Goal: Information Seeking & Learning: Learn about a topic

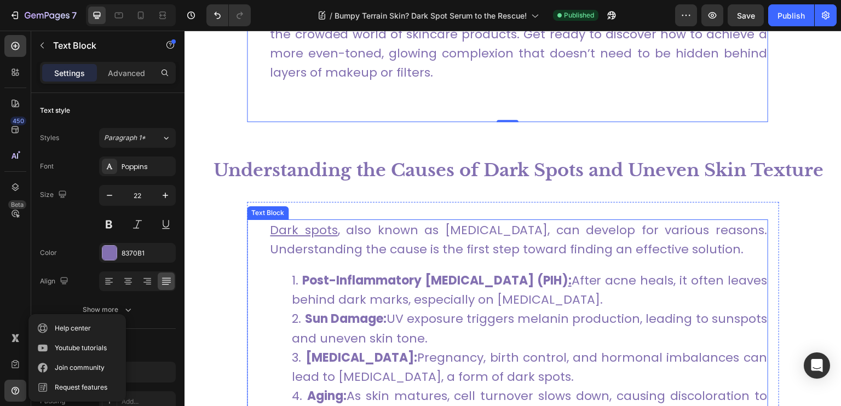
scroll to position [913, 0]
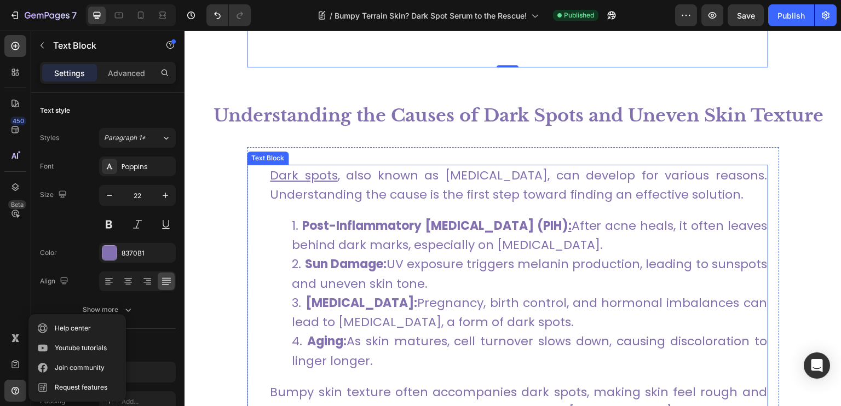
click at [418, 246] on link "Post-Inflammatory [MEDICAL_DATA] (PIH) : After acne heals, it often leaves behi…" at bounding box center [529, 235] width 475 height 36
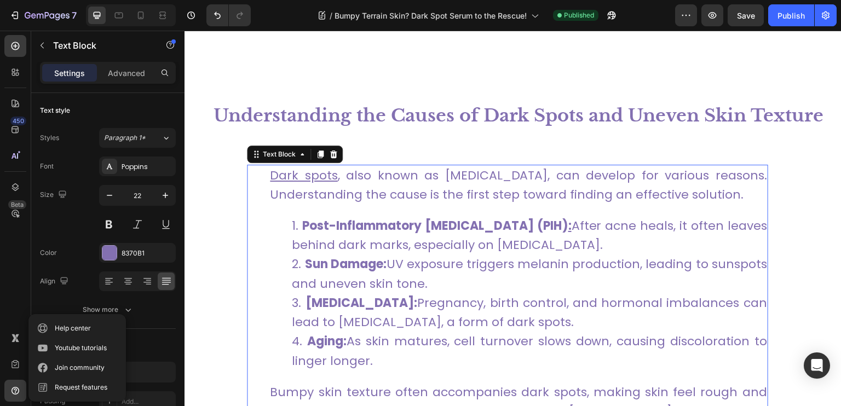
click at [330, 250] on link "Post-Inflammatory [MEDICAL_DATA] (PIH) : After acne heals, it often leaves behi…" at bounding box center [529, 235] width 475 height 36
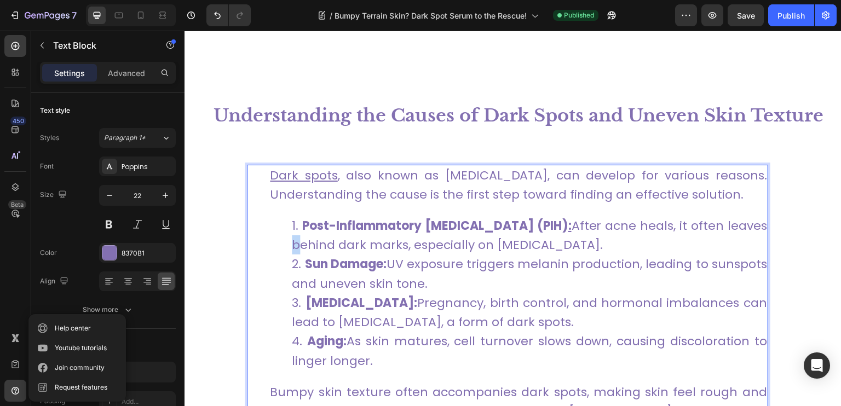
click at [330, 250] on link "Post-Inflammatory [MEDICAL_DATA] (PIH) : After acne heals, it often leaves behi…" at bounding box center [529, 235] width 475 height 36
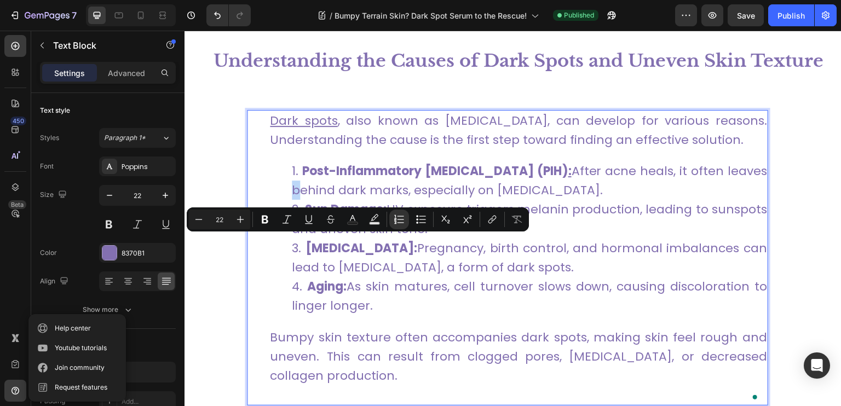
scroll to position [1023, 0]
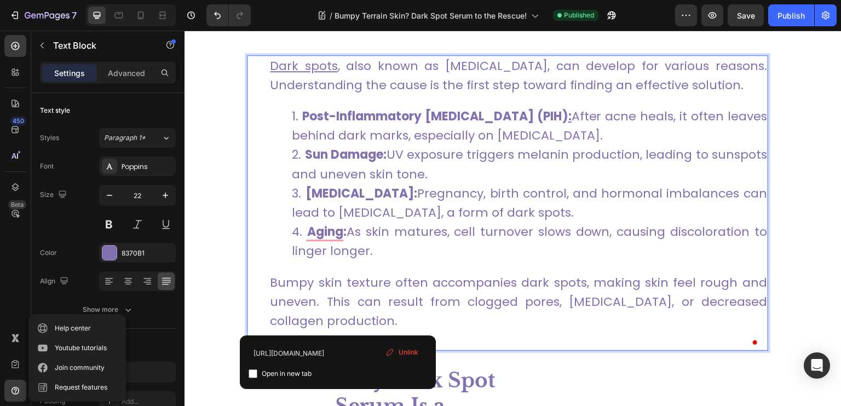
click at [344, 316] on p "Bumpy skin texture often accompanies dark spots, making skin feel rough and une…" at bounding box center [518, 311] width 497 height 77
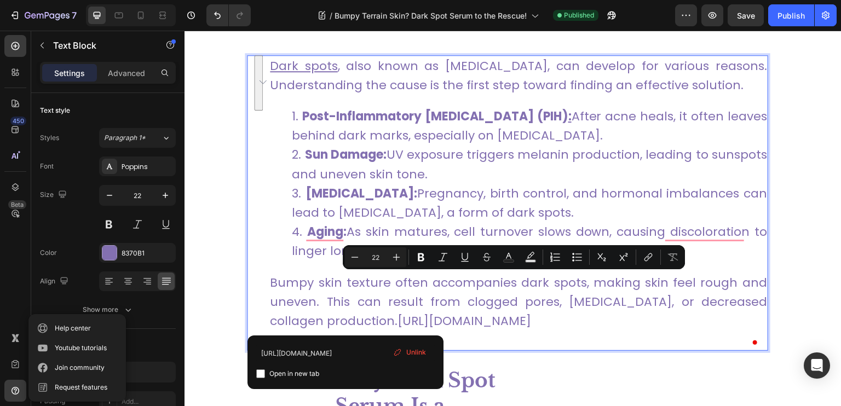
drag, startPoint x: 347, startPoint y: 318, endPoint x: 315, endPoint y: 289, distance: 43.4
click at [708, 318] on p "Bumpy skin texture often accompanies dark spots, making skin feel rough and une…" at bounding box center [518, 311] width 497 height 77
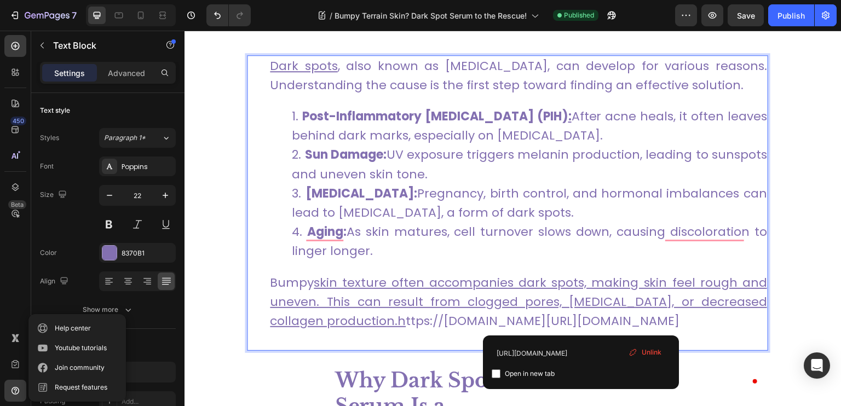
click at [630, 322] on p "Bumpy skin texture often accompanies dark spots, making skin feel rough and une…" at bounding box center [518, 311] width 497 height 77
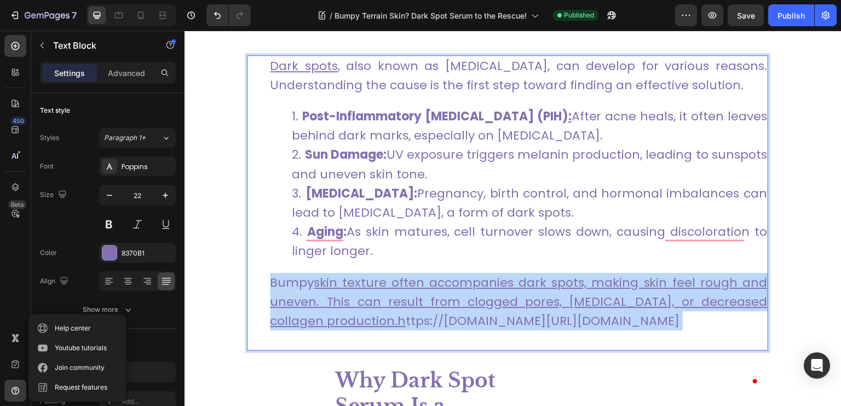
click at [630, 322] on p "Bumpy skin texture often accompanies dark spots, making skin feel rough and une…" at bounding box center [518, 311] width 497 height 77
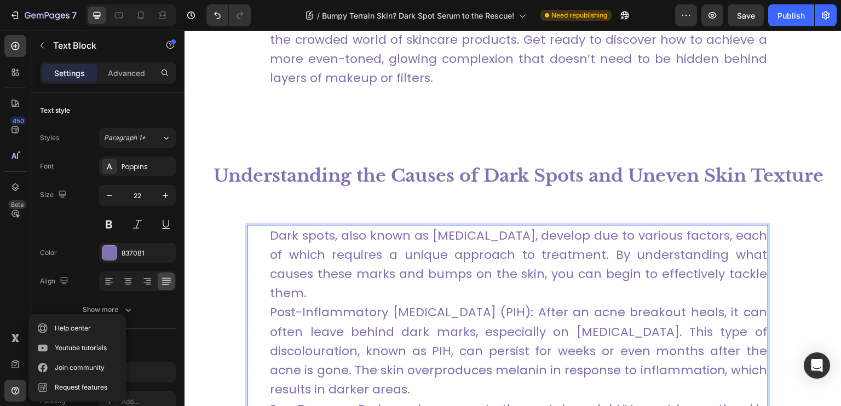
scroll to position [908, 0]
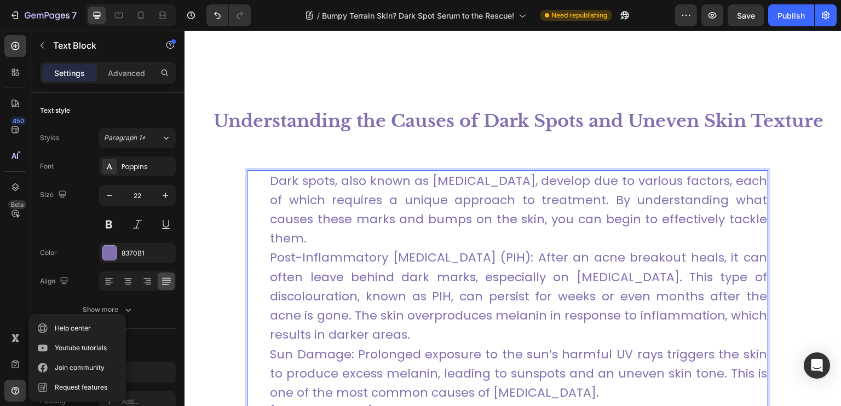
click at [333, 232] on p "Dark spots, also known as [MEDICAL_DATA], develop due to various factors, each …" at bounding box center [518, 383] width 497 height 424
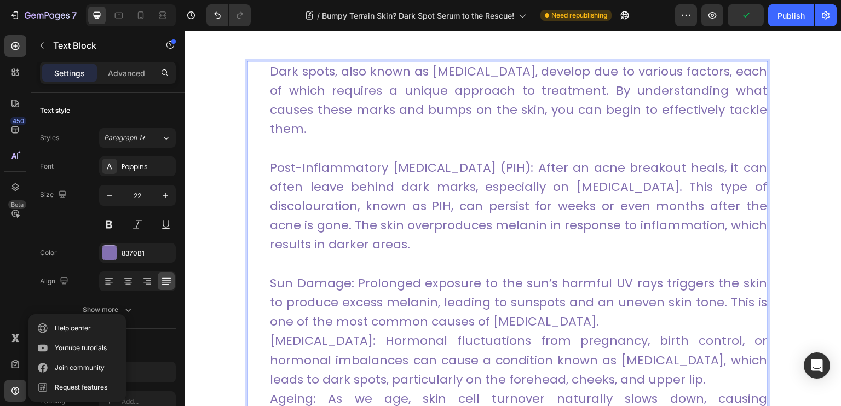
scroll to position [1072, 0]
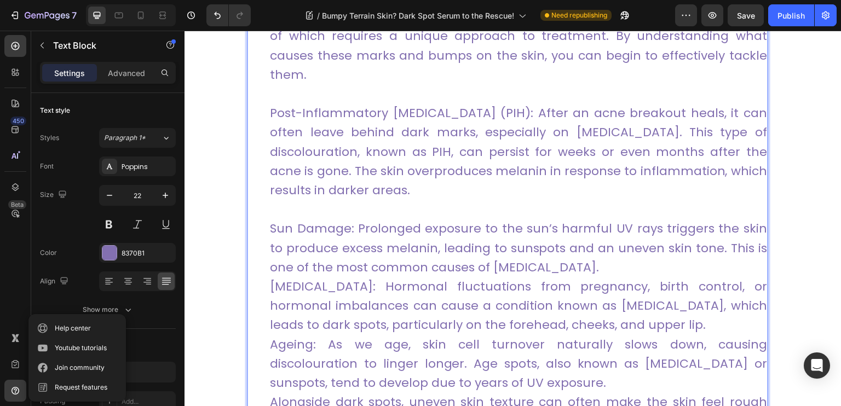
click at [621, 267] on p "⁠⁠⁠⁠⁠⁠⁠ Sun Damage: Prolonged exposure to the sun’s harmful UV rays triggers th…" at bounding box center [518, 335] width 497 height 270
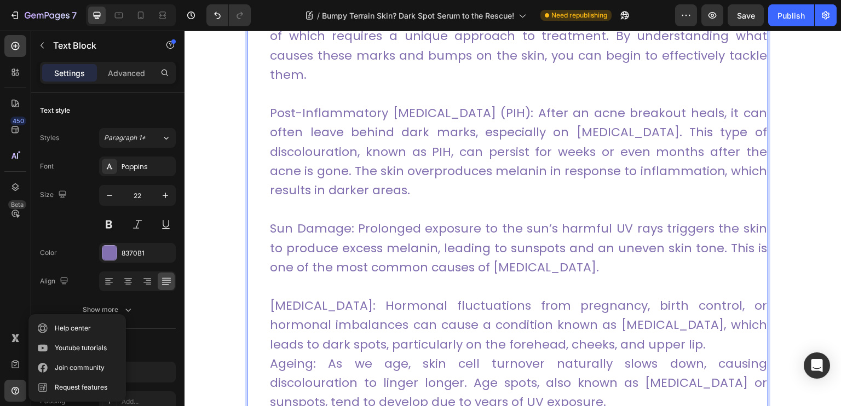
scroll to position [1127, 0]
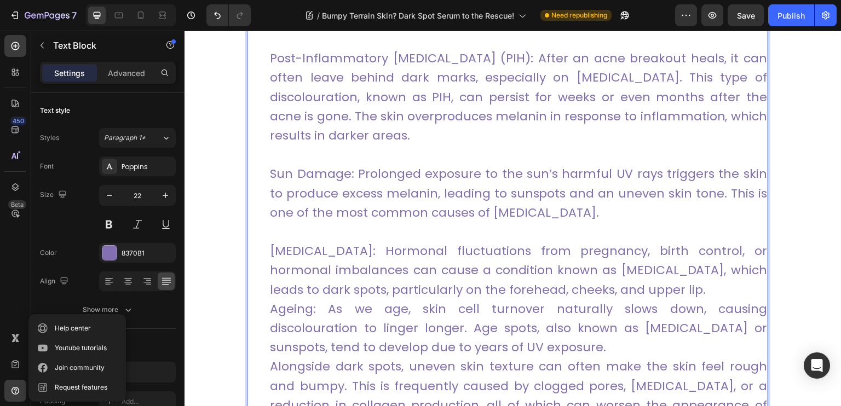
click at [664, 287] on p "⁠⁠⁠⁠⁠⁠⁠ [MEDICAL_DATA]: Hormonal fluctuations from pregnancy, birth control, or…" at bounding box center [518, 328] width 497 height 212
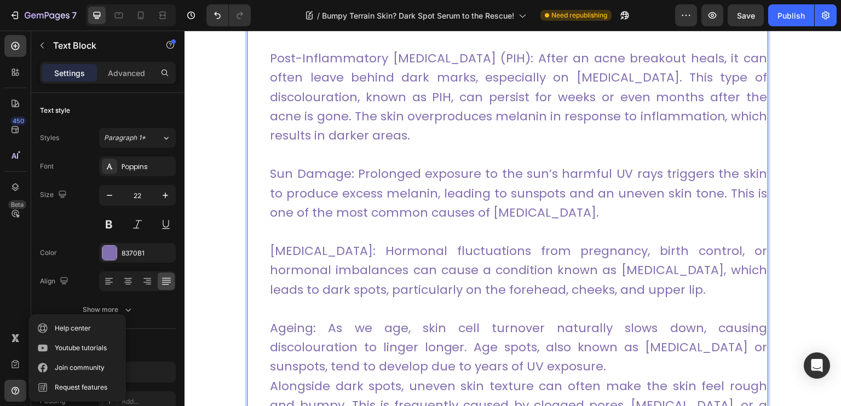
scroll to position [1182, 0]
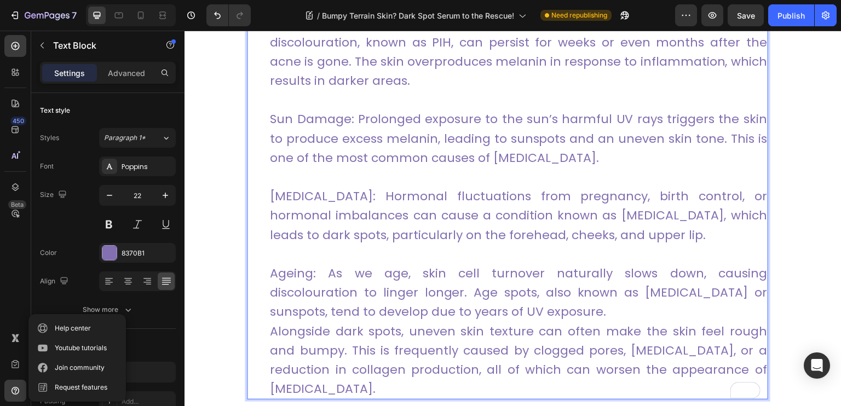
click at [462, 314] on p "⁠⁠⁠⁠⁠⁠⁠ Ageing: As we age, skin cell turnover naturally slows down, causing dis…" at bounding box center [518, 322] width 497 height 154
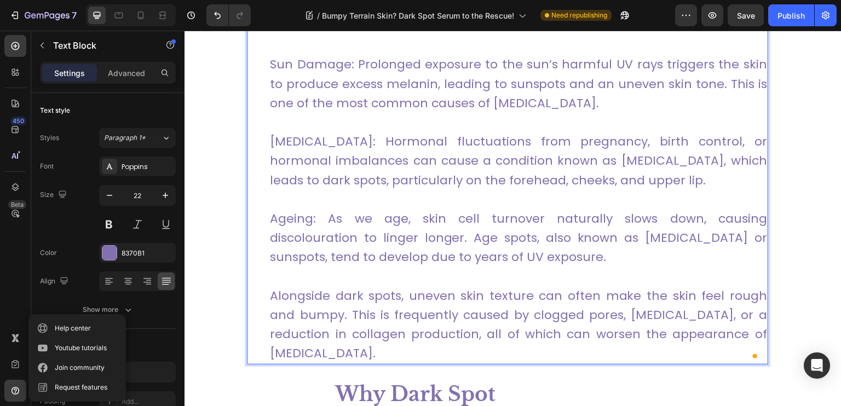
scroll to position [1291, 0]
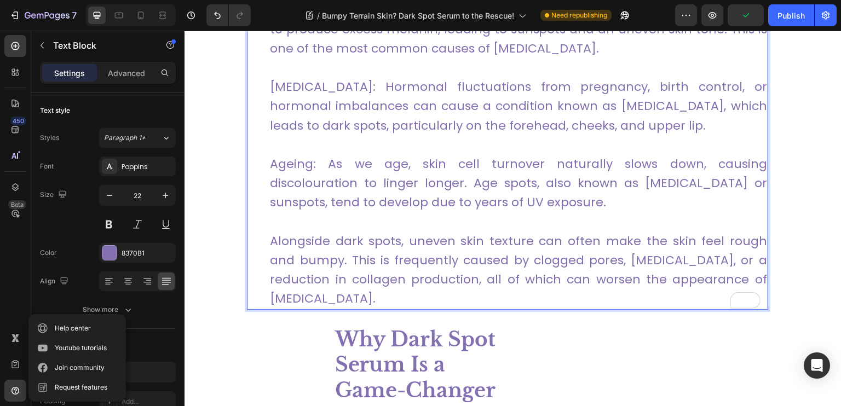
click at [272, 240] on p "⁠⁠⁠⁠⁠⁠⁠ Alongside dark spots, uneven skin texture can often make the skin feel …" at bounding box center [518, 260] width 497 height 96
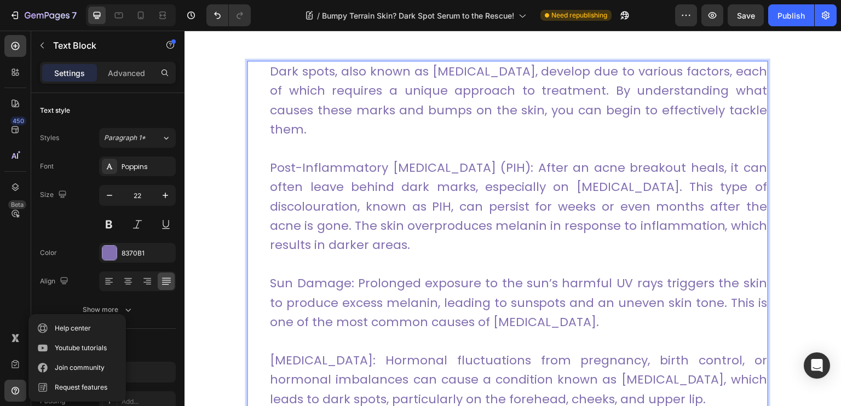
scroll to position [963, 0]
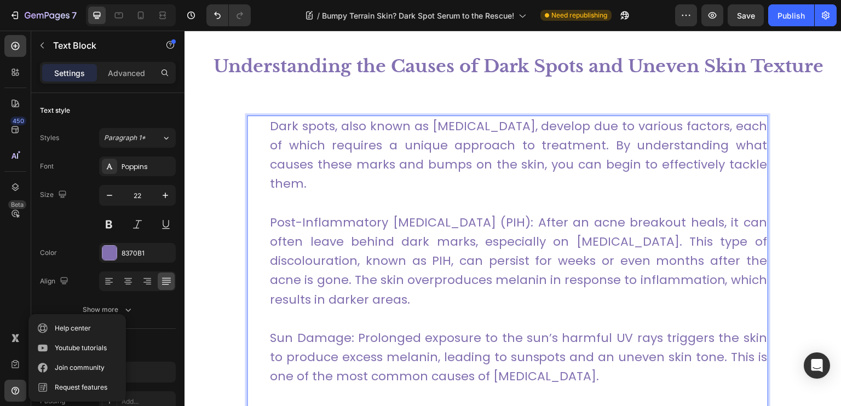
click at [291, 187] on p "Dark spots, also known as [MEDICAL_DATA], develop due to various factors, each …" at bounding box center [518, 155] width 497 height 77
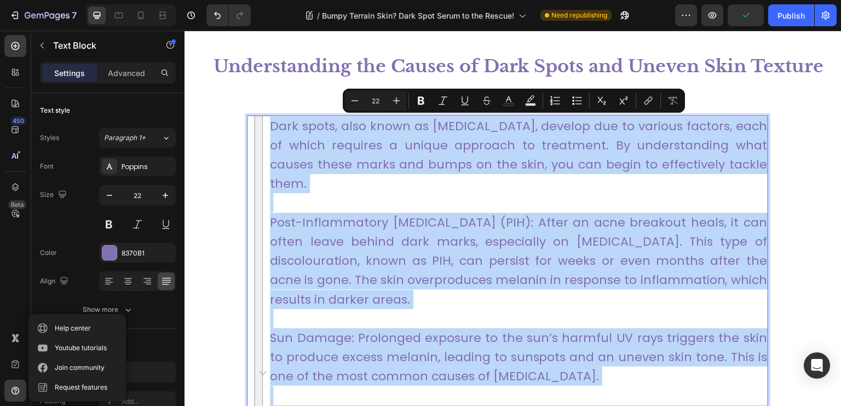
click at [373, 212] on p "Post-Inflammatory [MEDICAL_DATA] (PIH): After an acne breakout heals, it can of…" at bounding box center [518, 251] width 497 height 116
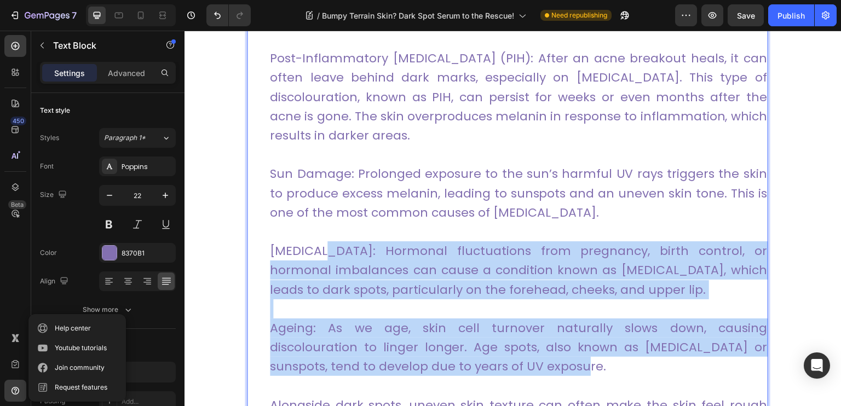
scroll to position [1072, 0]
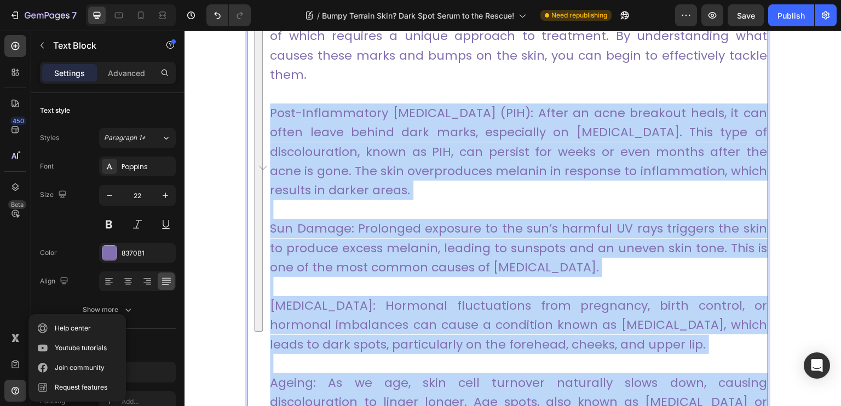
drag, startPoint x: 459, startPoint y: 363, endPoint x: 245, endPoint y: 105, distance: 335.6
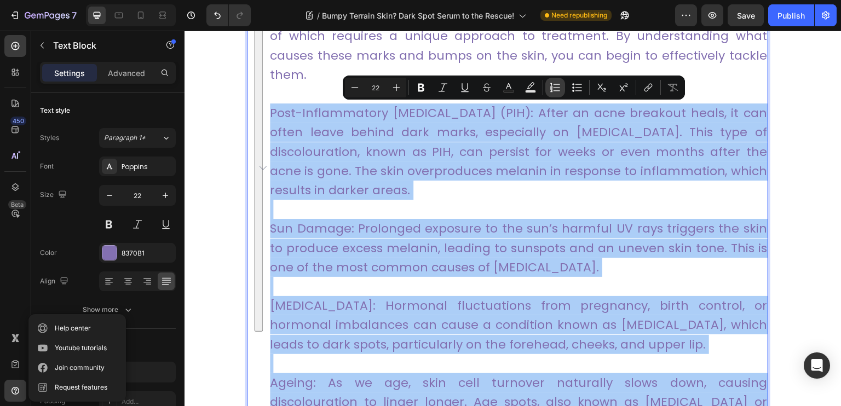
click at [558, 89] on icon "Editor contextual toolbar" at bounding box center [555, 87] width 11 height 11
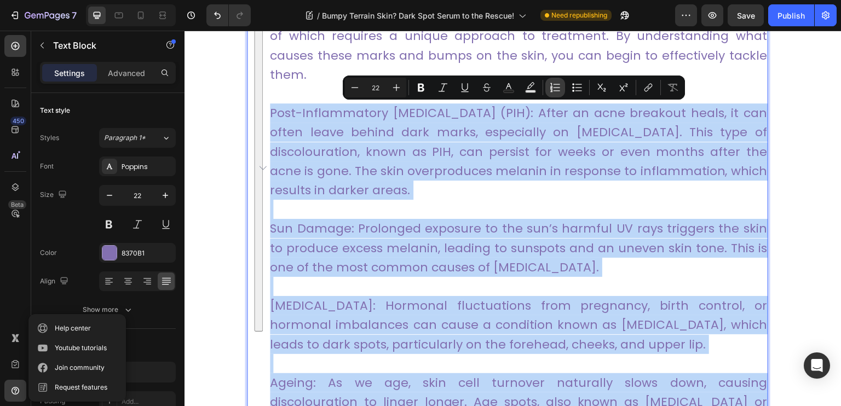
type input "22"
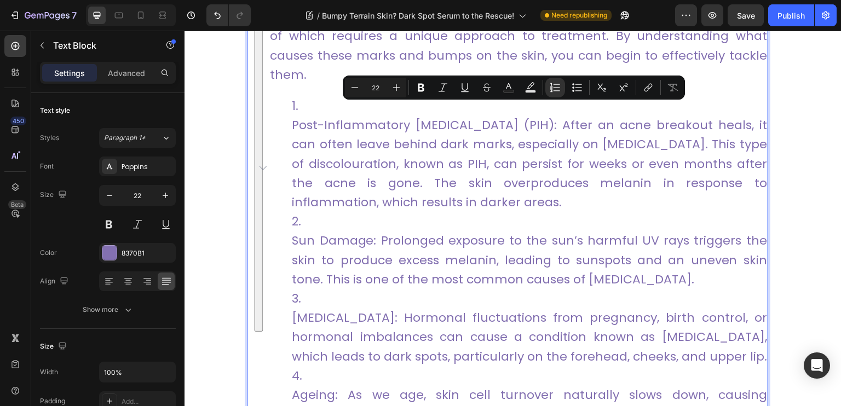
click at [286, 124] on ol "Post-Inflammatory [MEDICAL_DATA] (PIH): After an acne breakout heals, it can of…" at bounding box center [518, 269] width 497 height 347
click at [293, 124] on li "Post-Inflammatory [MEDICAL_DATA] (PIH): After an acne breakout heals, it can of…" at bounding box center [529, 154] width 475 height 116
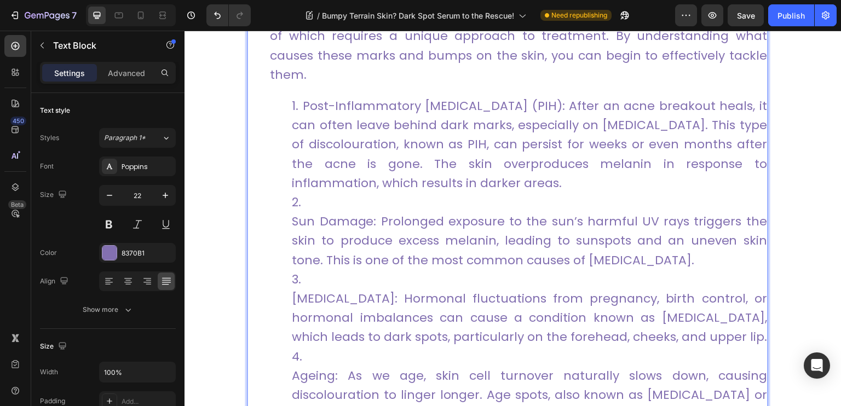
click at [294, 222] on li "Sun Damage: Prolonged exposure to the sun’s harmful UV rays triggers the skin t…" at bounding box center [529, 231] width 475 height 77
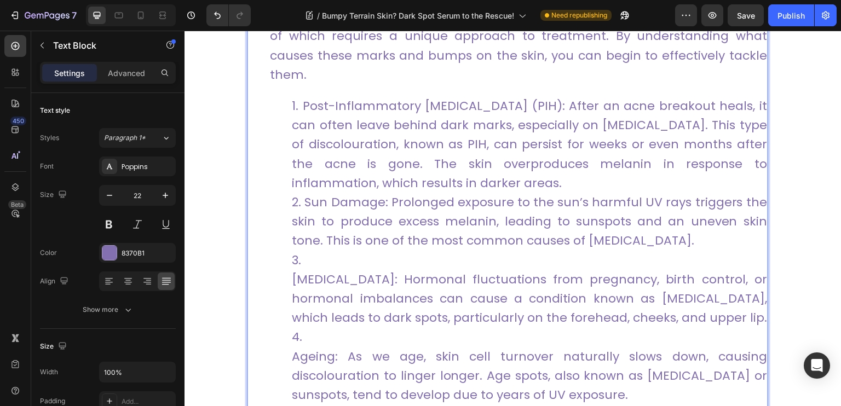
click at [292, 280] on li "[MEDICAL_DATA]: Hormonal fluctuations from pregnancy, birth control, or hormona…" at bounding box center [529, 289] width 475 height 77
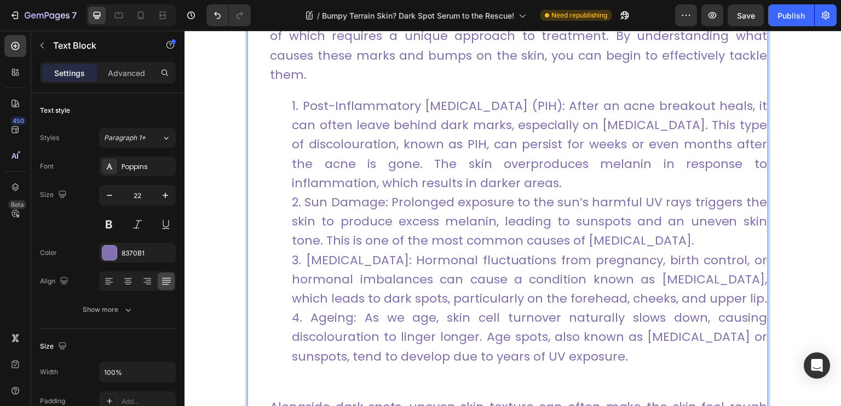
click at [292, 339] on li "Ageing: As we age, skin cell turnover naturally slows down, causing discolourat…" at bounding box center [529, 337] width 475 height 58
click at [733, 296] on li "[MEDICAL_DATA]: Hormonal fluctuations from pregnancy, birth control, or hormona…" at bounding box center [529, 280] width 475 height 58
click at [369, 118] on li "Post-Inflammatory [MEDICAL_DATA] (PIH): After an acne breakout heals, it can of…" at bounding box center [529, 144] width 475 height 96
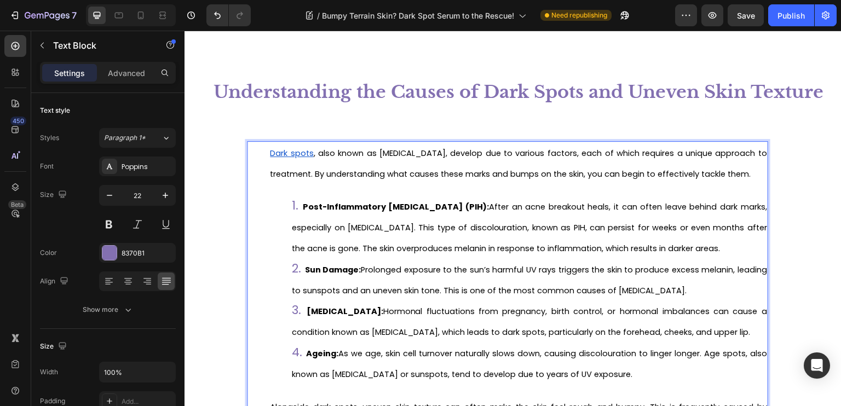
scroll to position [1046, 0]
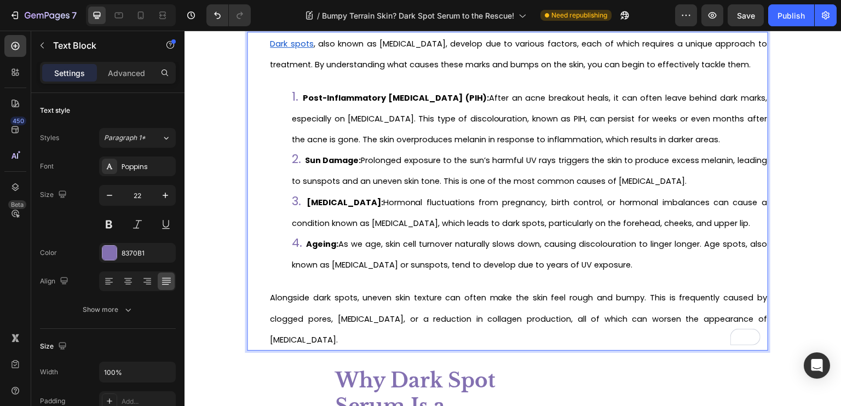
click at [332, 217] on span "[MEDICAL_DATA]: Hormonal fluctuations from pregnancy, birth control, or hormona…" at bounding box center [529, 213] width 475 height 32
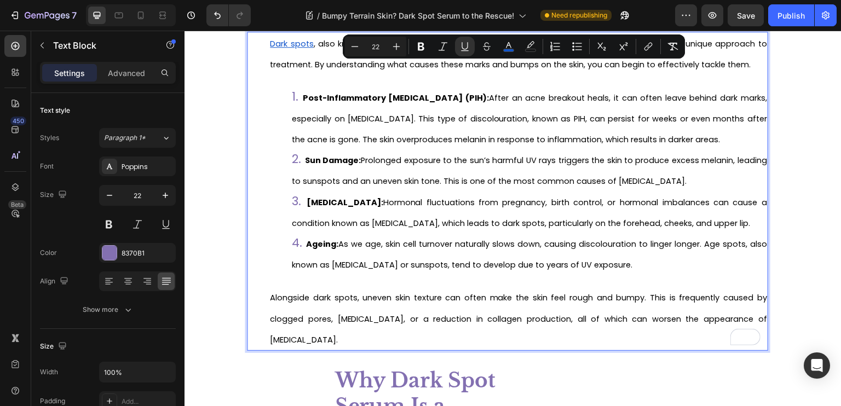
scroll to position [1038, 0]
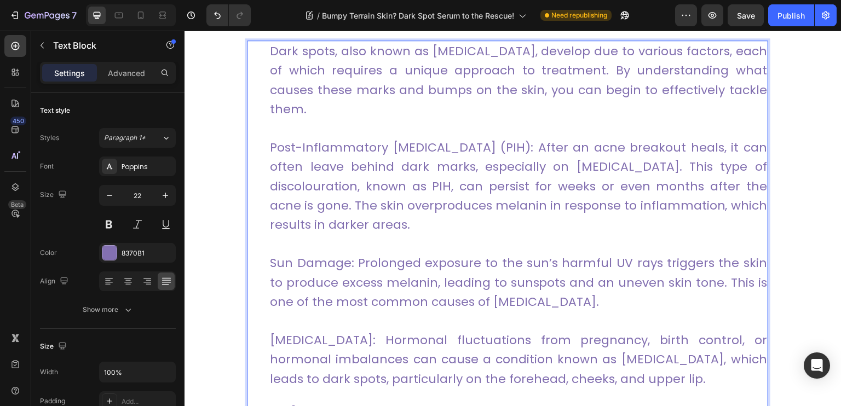
click at [347, 148] on p "Post-Inflammatory [MEDICAL_DATA] (PIH): After an acne breakout heals, it can of…" at bounding box center [518, 177] width 497 height 116
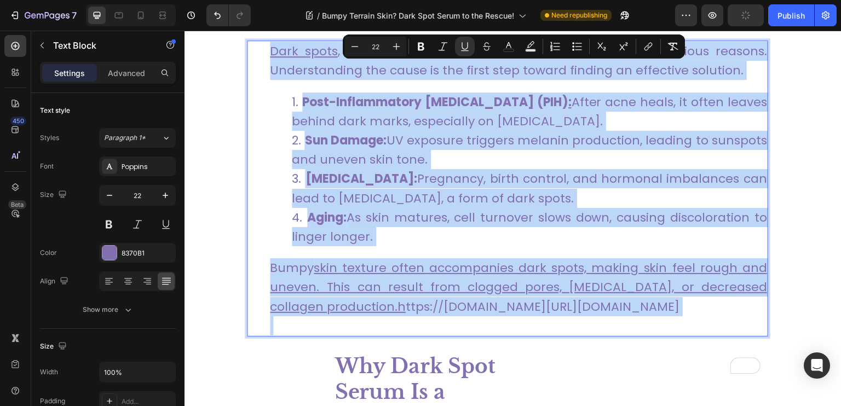
click at [400, 190] on link "[MEDICAL_DATA]: Pregnancy, birth control, and hormonal imbalances can lead to […" at bounding box center [529, 188] width 475 height 36
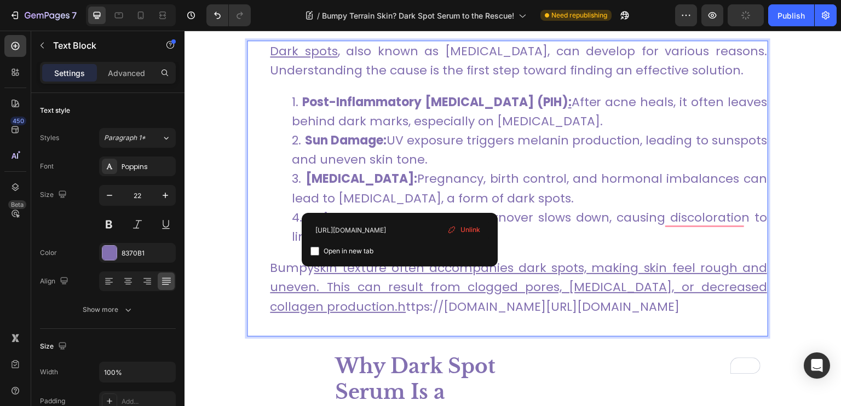
click at [399, 136] on link "Sun Damage: UV exposure triggers melanin production, leading to sunspots and un…" at bounding box center [529, 150] width 475 height 36
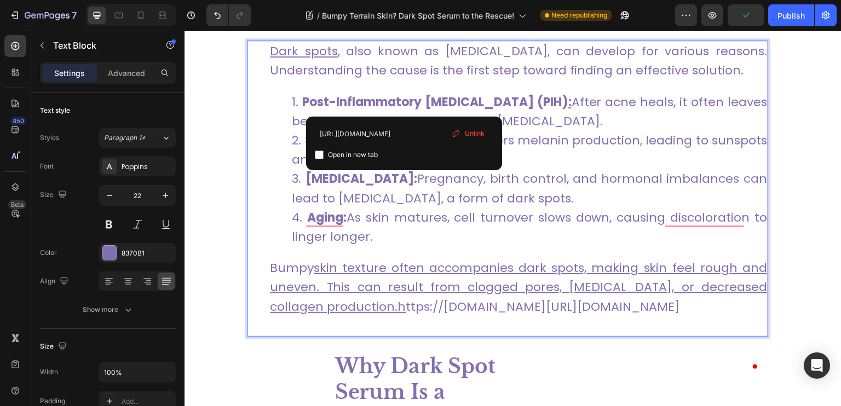
click at [404, 93] on li "Post-Inflammatory [MEDICAL_DATA] (PIH) : After acne heals, it often leaves behi…" at bounding box center [529, 112] width 475 height 38
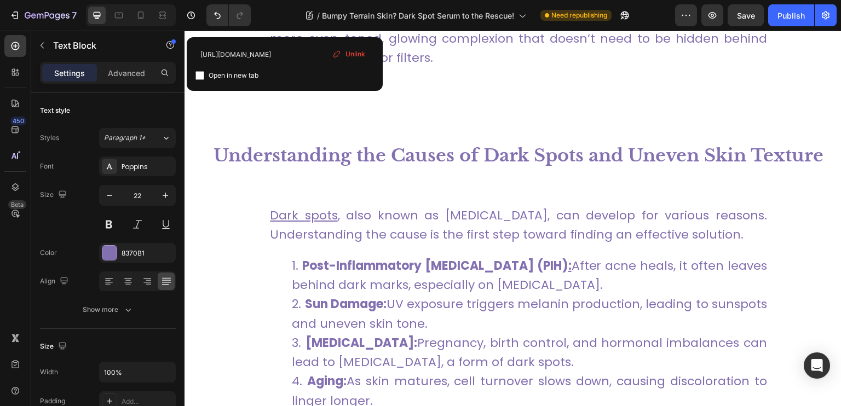
scroll to position [928, 0]
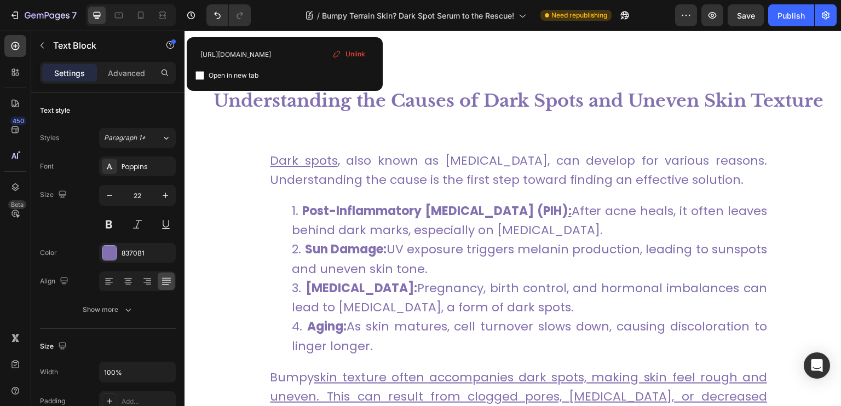
click at [453, 172] on link "Dark spots , also known as [MEDICAL_DATA], can develop for various reasons. Und…" at bounding box center [518, 170] width 497 height 36
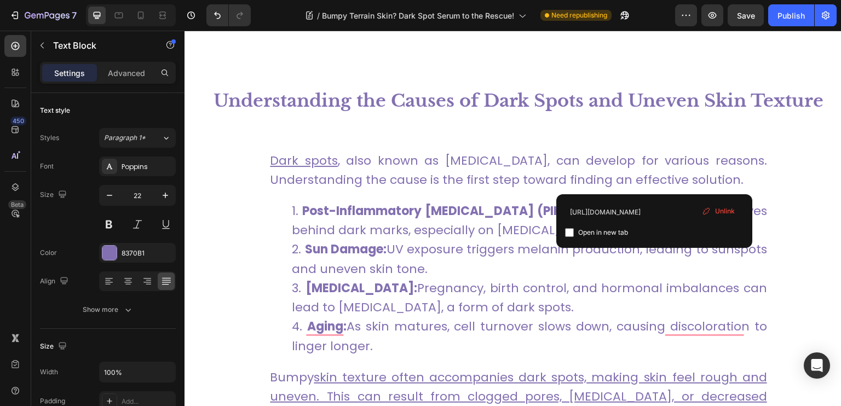
click at [656, 173] on link "Dark spots , also known as [MEDICAL_DATA], can develop for various reasons. Und…" at bounding box center [518, 170] width 497 height 36
click at [677, 212] on input "[URL][DOMAIN_NAME]" at bounding box center [654, 212] width 178 height 18
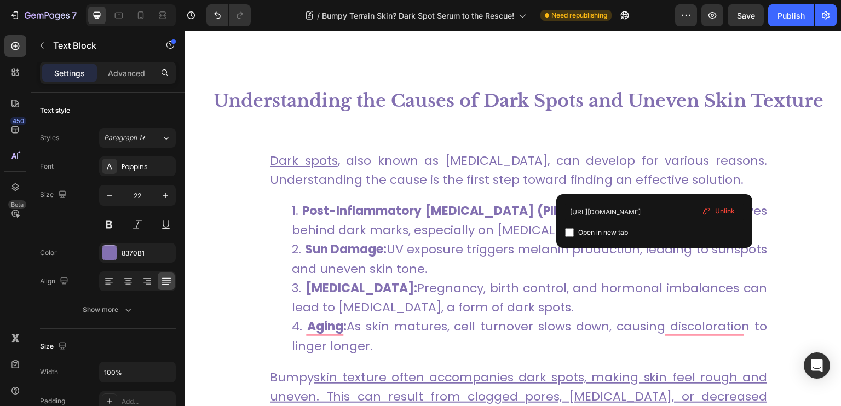
click at [730, 209] on span "Unlink" at bounding box center [725, 211] width 20 height 10
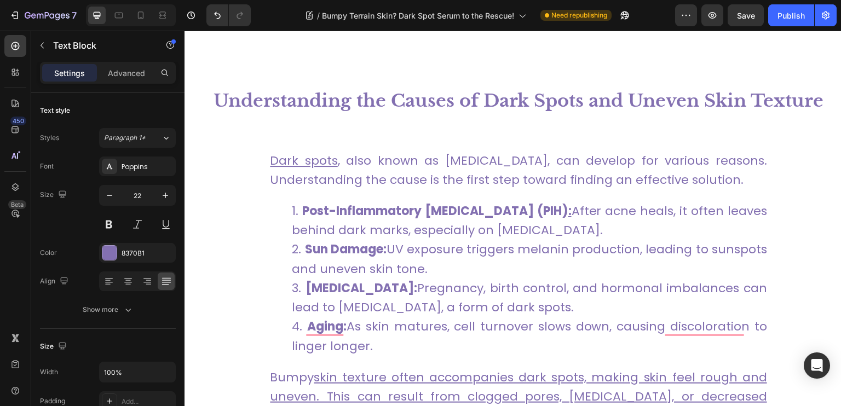
click at [708, 166] on p "Dark spots , also known as [MEDICAL_DATA], can develop for various reasons. Und…" at bounding box center [518, 170] width 497 height 38
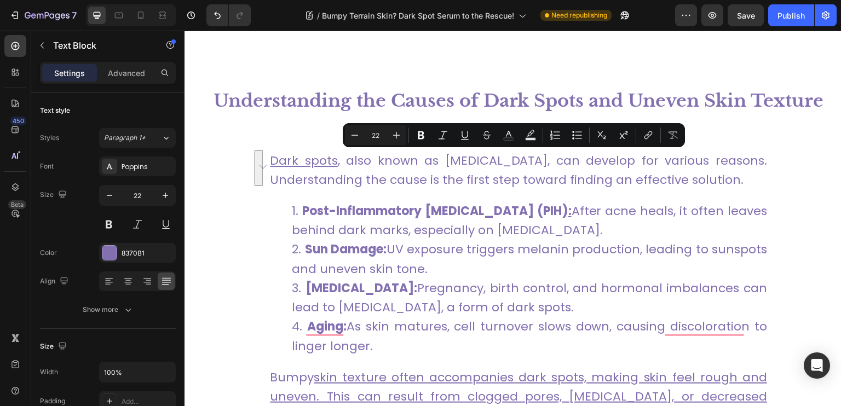
drag, startPoint x: 742, startPoint y: 179, endPoint x: 345, endPoint y: 160, distance: 397.4
click at [345, 160] on p "Dark spots , also known as [MEDICAL_DATA], can develop for various reasons. Und…" at bounding box center [518, 170] width 497 height 38
click at [423, 153] on p "Dark spots , also known as [MEDICAL_DATA], can develop for various reasons. Und…" at bounding box center [518, 170] width 497 height 38
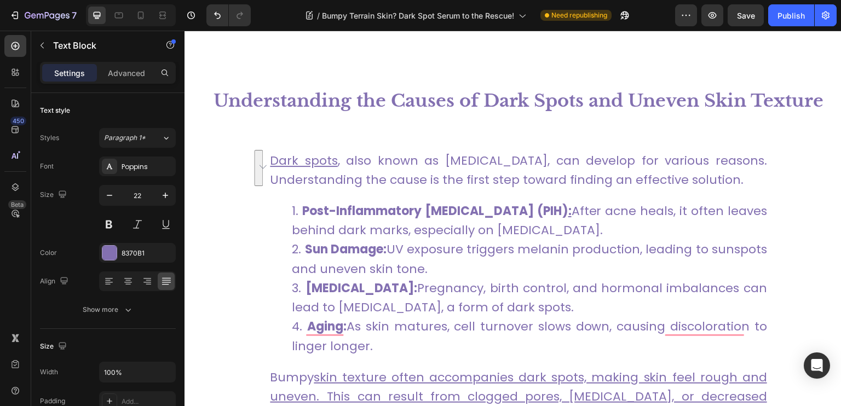
drag, startPoint x: 736, startPoint y: 182, endPoint x: 342, endPoint y: 160, distance: 394.3
click at [342, 160] on p "Dark spots , also known as [MEDICAL_DATA], can develop for various reasons. Und…" at bounding box center [518, 170] width 497 height 38
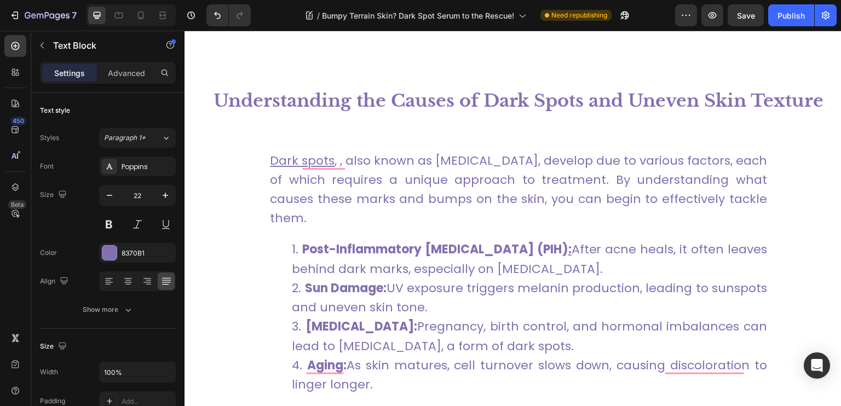
click at [351, 164] on p "Dark spots , , also known as [MEDICAL_DATA], develop due to various factors, ea…" at bounding box center [518, 189] width 497 height 77
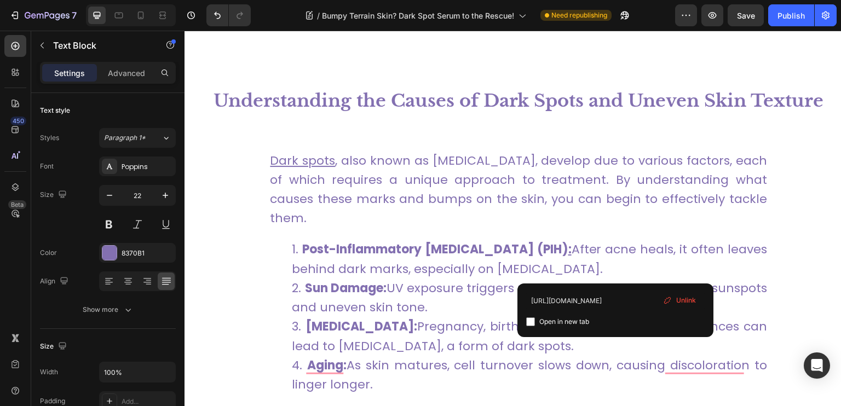
drag, startPoint x: 641, startPoint y: 266, endPoint x: 631, endPoint y: 265, distance: 9.3
click at [640, 266] on li "Post-Inflammatory [MEDICAL_DATA] (PIH) : After acne heals, it often leaves behi…" at bounding box center [529, 259] width 475 height 38
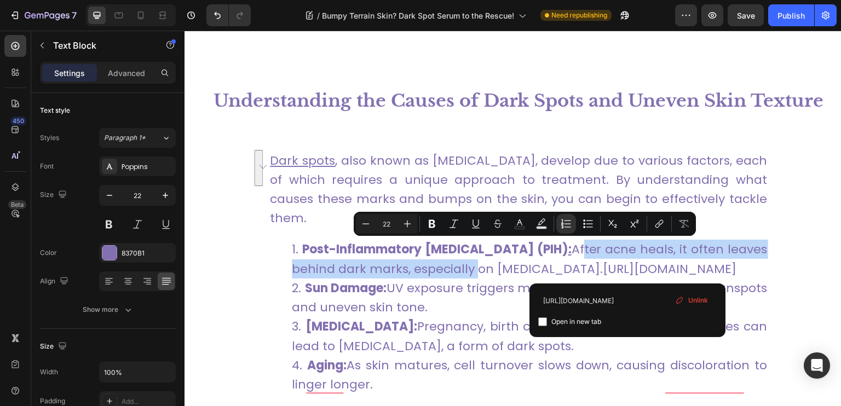
drag, startPoint x: 625, startPoint y: 266, endPoint x: 613, endPoint y: 257, distance: 15.3
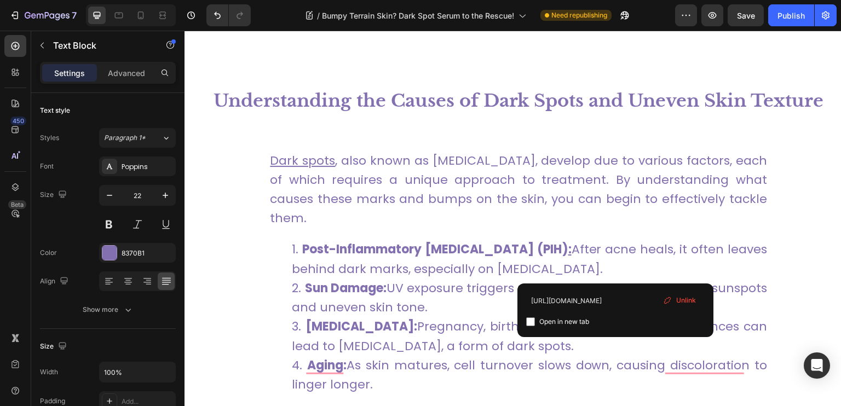
click at [690, 297] on span "Unlink" at bounding box center [686, 301] width 20 height 10
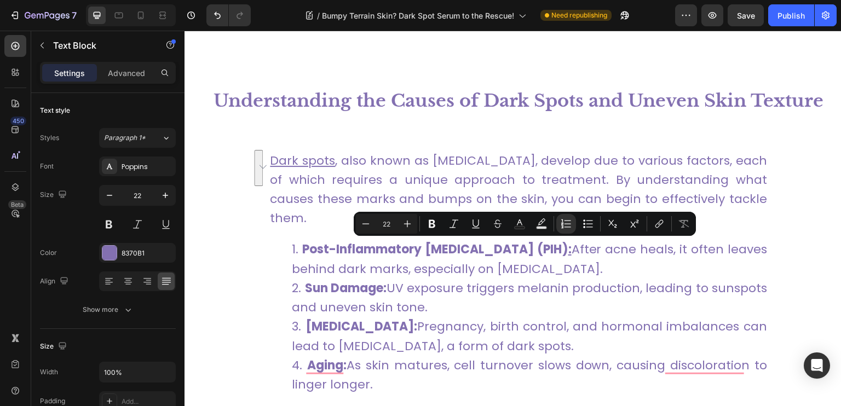
drag, startPoint x: 638, startPoint y: 277, endPoint x: 604, endPoint y: 253, distance: 41.3
click at [604, 253] on li "Post-Inflammatory [MEDICAL_DATA] (PIH) : After acne heals, it often leaves behi…" at bounding box center [529, 259] width 475 height 38
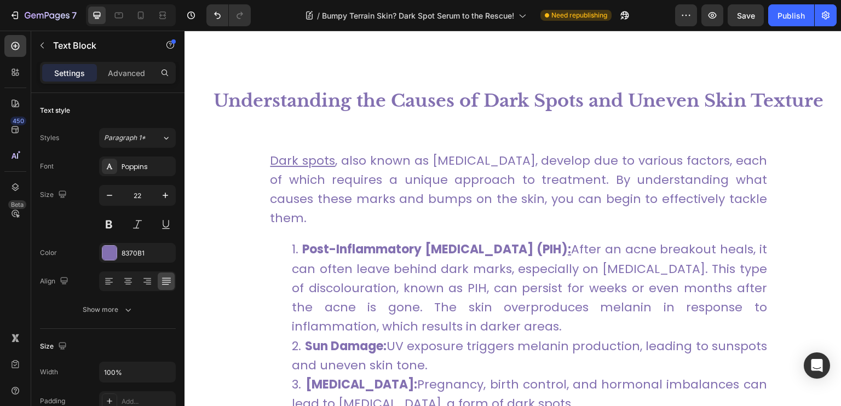
scroll to position [983, 0]
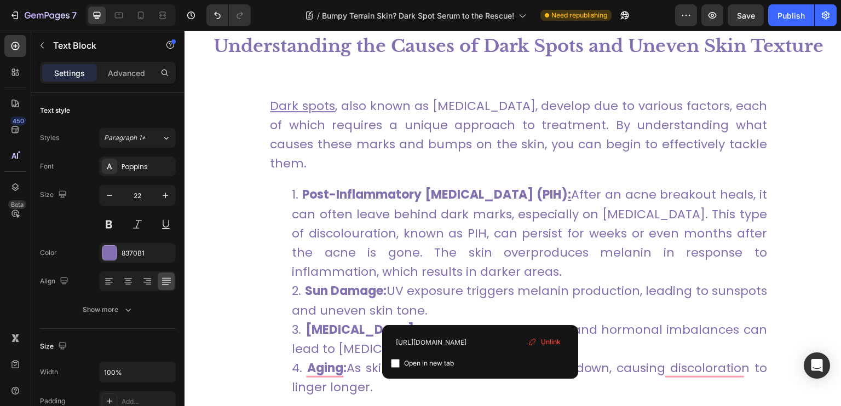
click at [493, 308] on li "Sun Damage: UV exposure triggers melanin production, leading to sunspots and un…" at bounding box center [529, 300] width 475 height 38
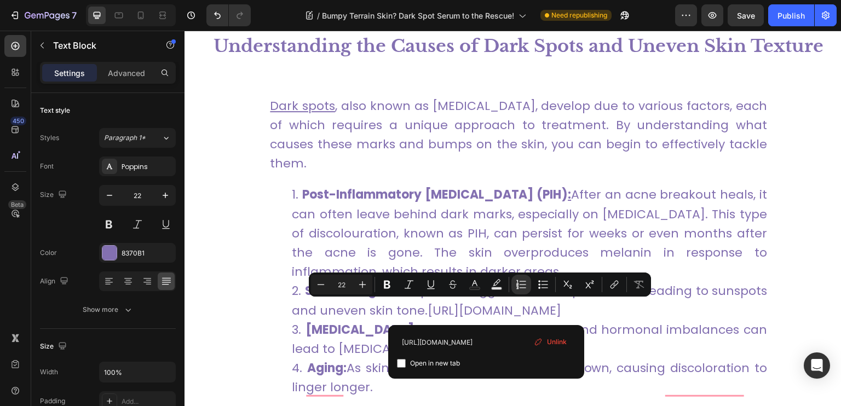
drag, startPoint x: 481, startPoint y: 312, endPoint x: 476, endPoint y: 308, distance: 5.9
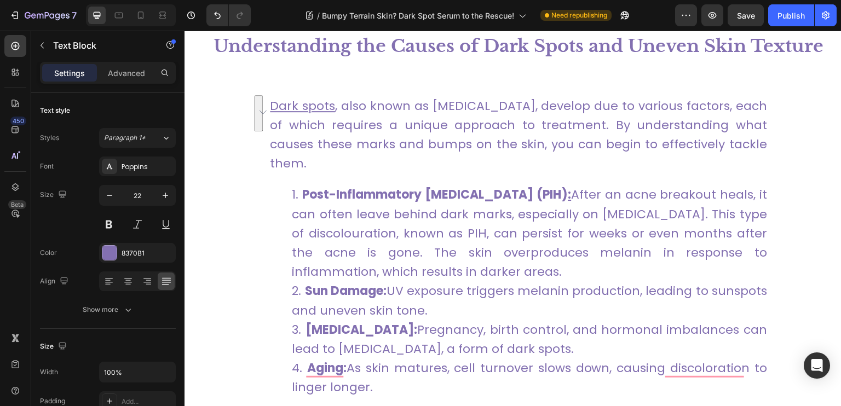
drag, startPoint x: 476, startPoint y: 308, endPoint x: 412, endPoint y: 294, distance: 65.5
click at [412, 294] on li "Sun Damage: UV exposure triggers melanin production, leading to sunspots and un…" at bounding box center [529, 300] width 475 height 38
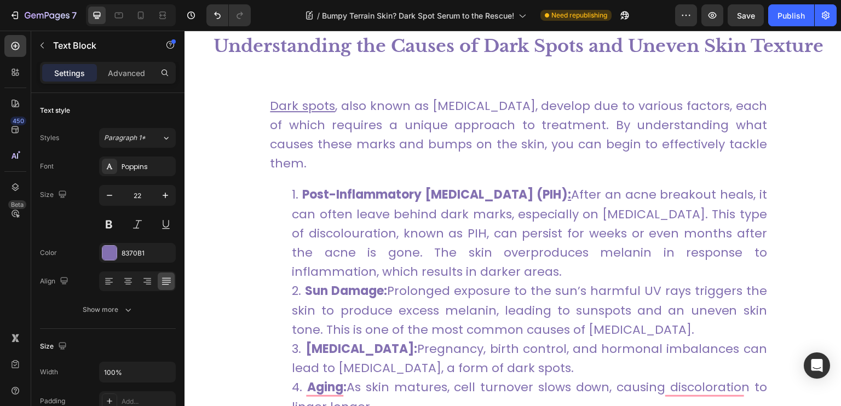
scroll to position [1092, 0]
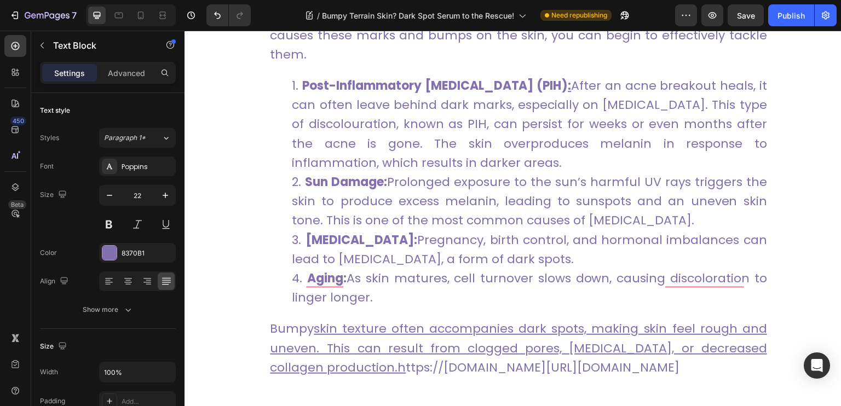
click at [556, 254] on li "[MEDICAL_DATA]: Pregnancy, birth control, and hormonal imbalances can lead to […" at bounding box center [529, 250] width 475 height 38
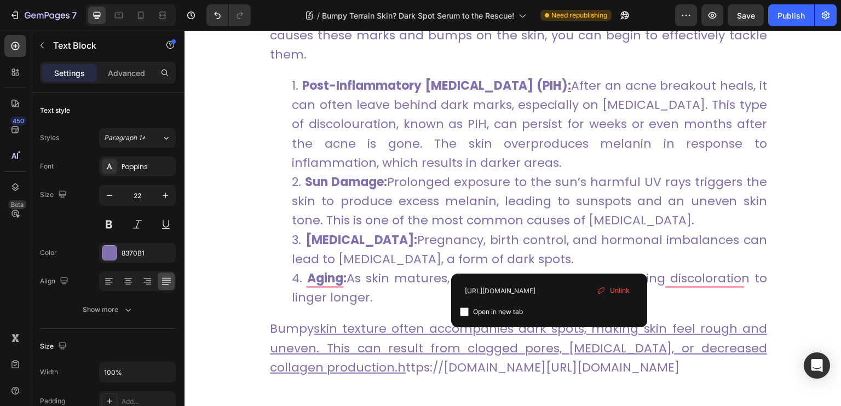
click at [617, 285] on div "Unlink" at bounding box center [613, 291] width 42 height 14
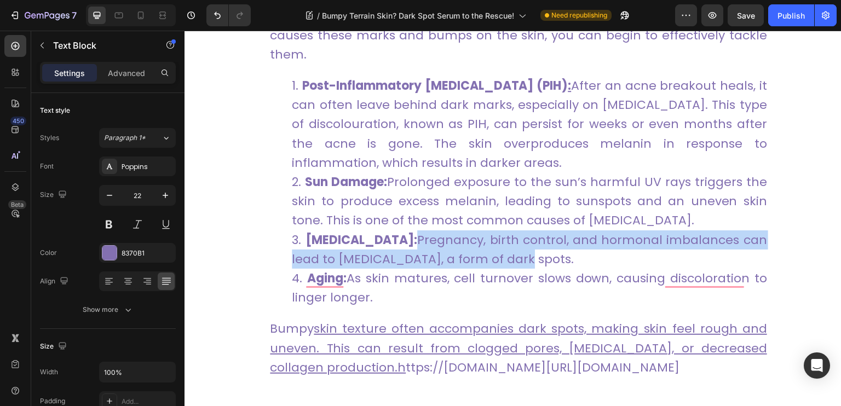
drag, startPoint x: 557, startPoint y: 258, endPoint x: 439, endPoint y: 241, distance: 119.5
click at [439, 241] on li "[MEDICAL_DATA]: Pregnancy, birth control, and hormonal imbalances can lead to […" at bounding box center [529, 250] width 475 height 38
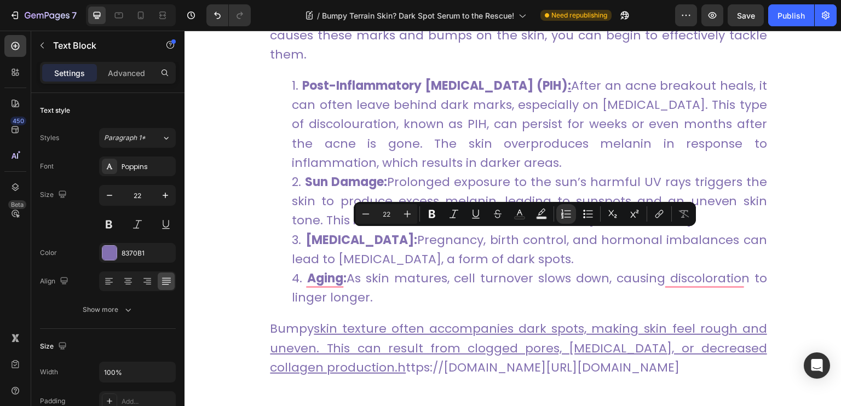
click at [514, 254] on link "[MEDICAL_DATA]: Pregnancy, birth control, and hormonal imbalances can lead to […" at bounding box center [529, 250] width 475 height 36
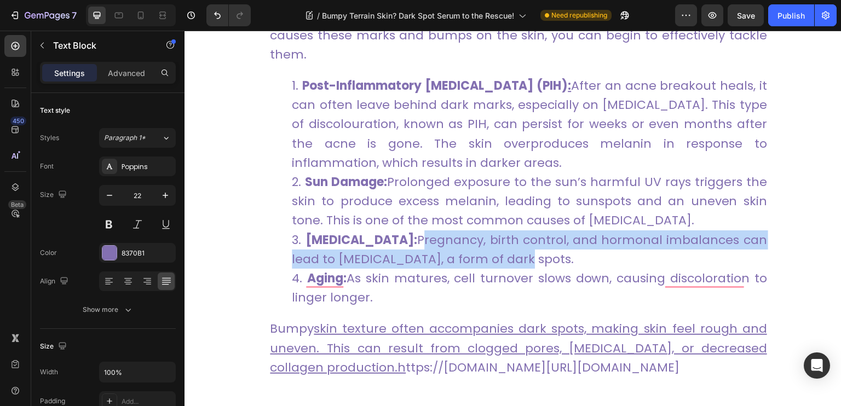
drag, startPoint x: 555, startPoint y: 261, endPoint x: 446, endPoint y: 240, distance: 110.8
click at [446, 240] on li "[MEDICAL_DATA]: Pregnancy, birth control, and hormonal imbalances can lead to […" at bounding box center [529, 250] width 475 height 38
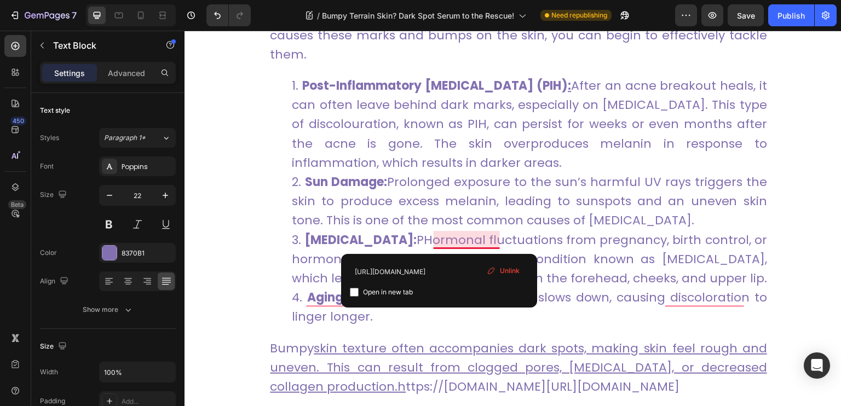
click at [440, 241] on link "[MEDICAL_DATA]: PHormonal fluctuations from pregnancy, birth control, or hormon…" at bounding box center [529, 259] width 475 height 55
click at [504, 270] on span "Unlink" at bounding box center [506, 271] width 20 height 10
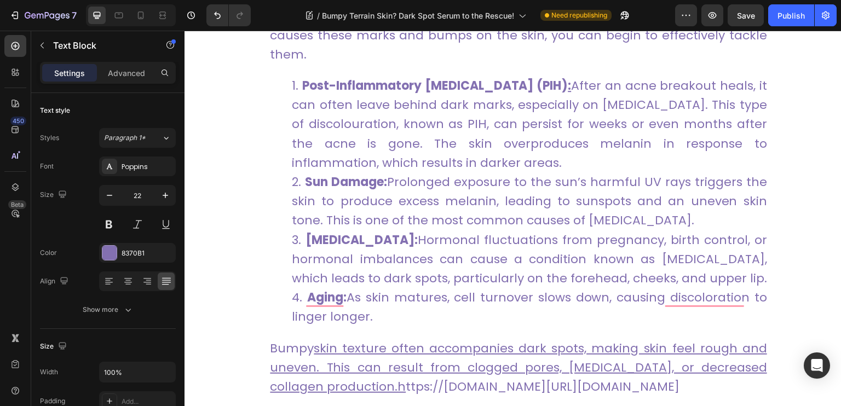
click at [411, 305] on link "Aging: As skin matures, cell turnover slows down, causing discoloration to ling…" at bounding box center [529, 307] width 475 height 36
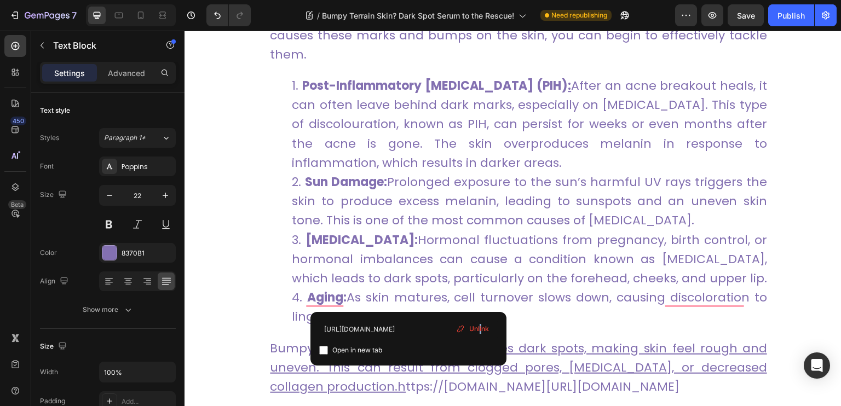
click at [481, 325] on span "Unlink" at bounding box center [479, 329] width 20 height 10
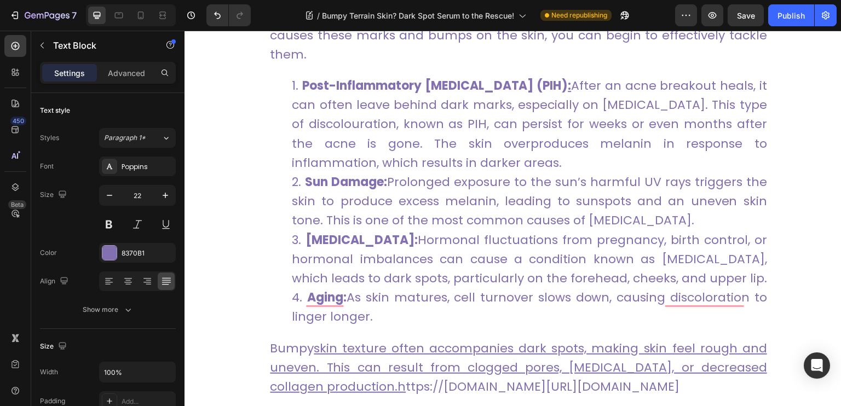
drag, startPoint x: 377, startPoint y: 315, endPoint x: 353, endPoint y: 298, distance: 29.8
click at [353, 298] on li "Aging: As skin matures, cell turnover slows down, causing discoloration to ling…" at bounding box center [529, 307] width 475 height 38
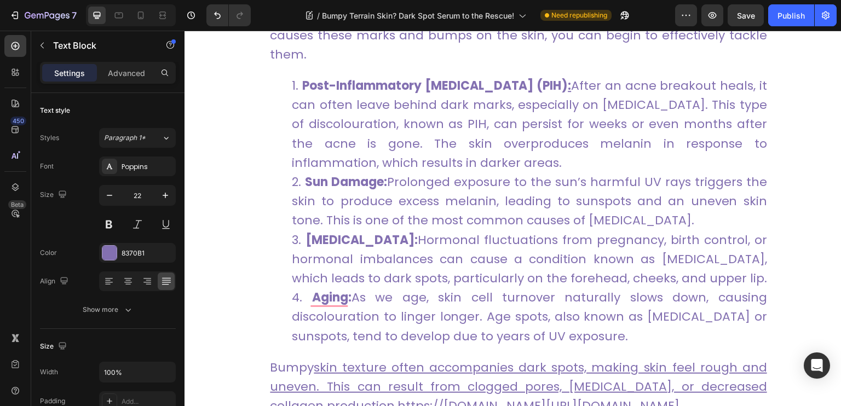
scroll to position [1202, 0]
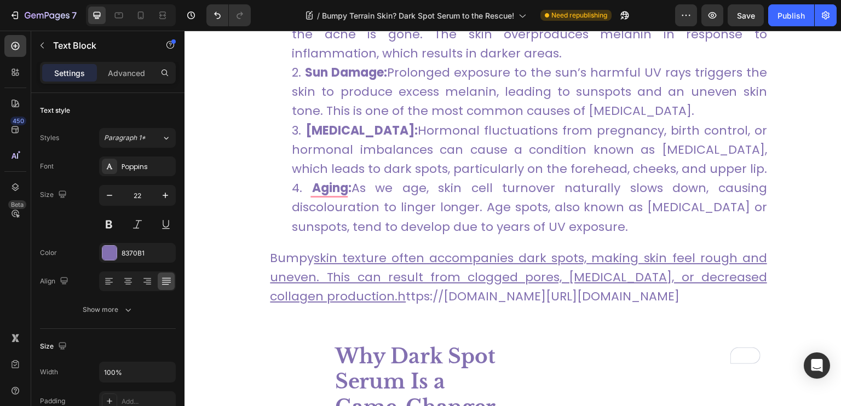
click at [408, 326] on p "Bumpy skin texture often accompanies dark spots, making skin feel rough and une…" at bounding box center [518, 287] width 497 height 77
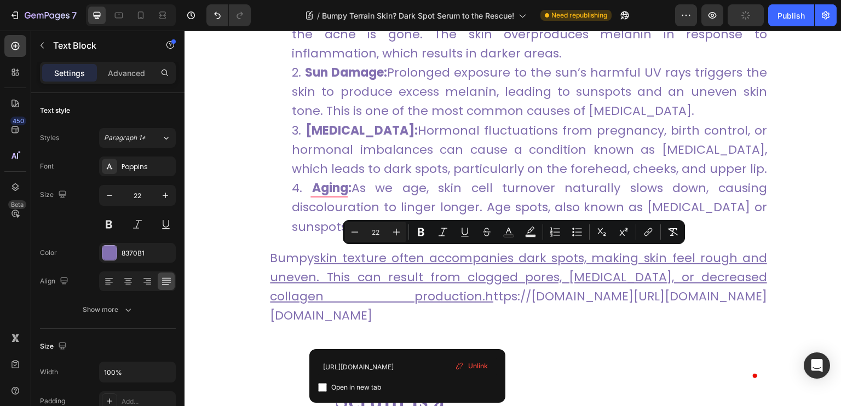
drag, startPoint x: 407, startPoint y: 332, endPoint x: 261, endPoint y: 261, distance: 162.6
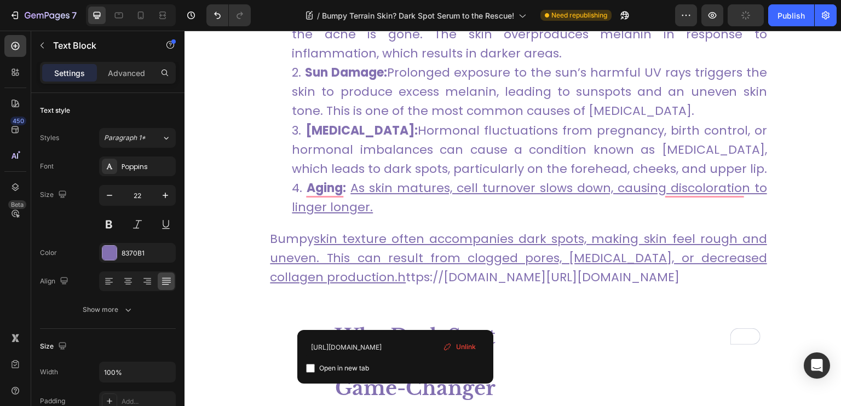
drag, startPoint x: 427, startPoint y: 310, endPoint x: 257, endPoint y: 245, distance: 181.8
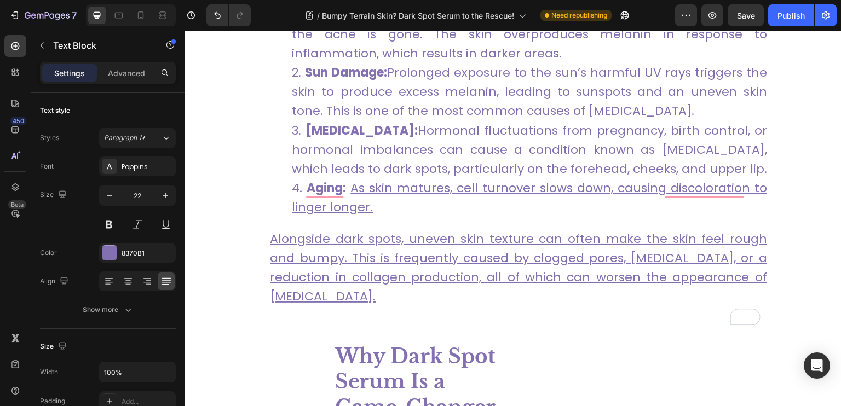
click at [384, 205] on li "Aging: As skin matures, cell turnover slows down, causing discoloration to ling…" at bounding box center [529, 197] width 475 height 38
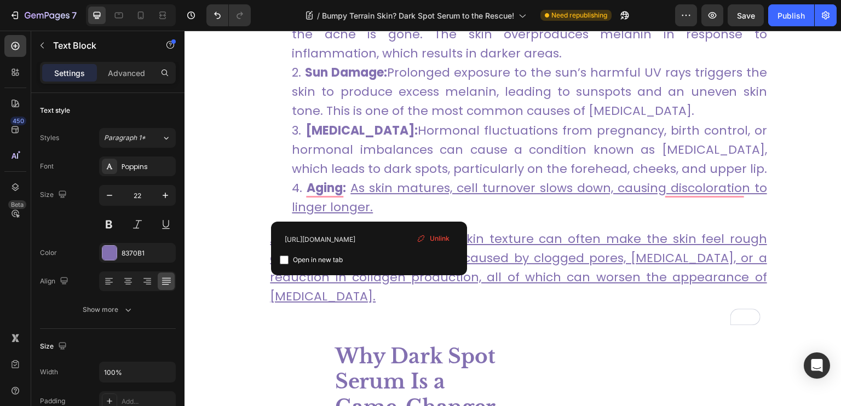
click at [439, 240] on span "Unlink" at bounding box center [440, 239] width 20 height 10
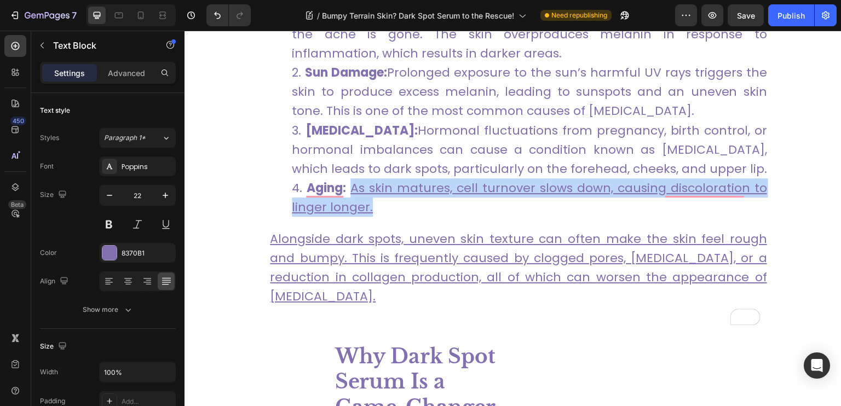
drag, startPoint x: 381, startPoint y: 209, endPoint x: 349, endPoint y: 192, distance: 35.5
click at [349, 192] on li "Aging: As skin matures, cell turnover slows down, causing discoloration to ling…" at bounding box center [529, 197] width 475 height 38
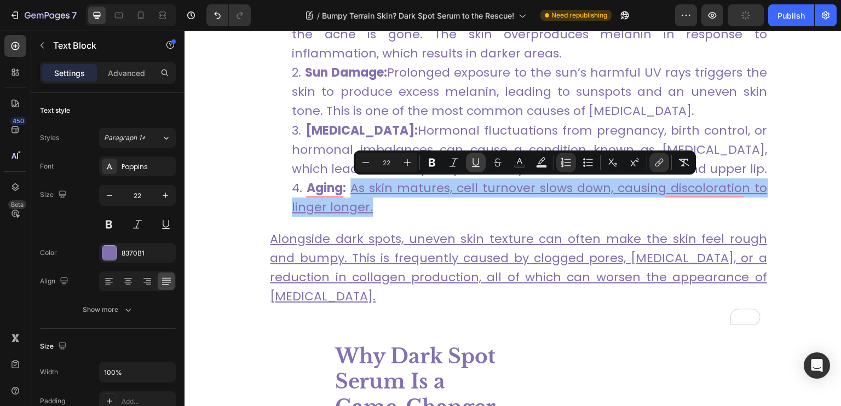
click at [476, 163] on icon "Editor contextual toolbar" at bounding box center [475, 162] width 11 height 11
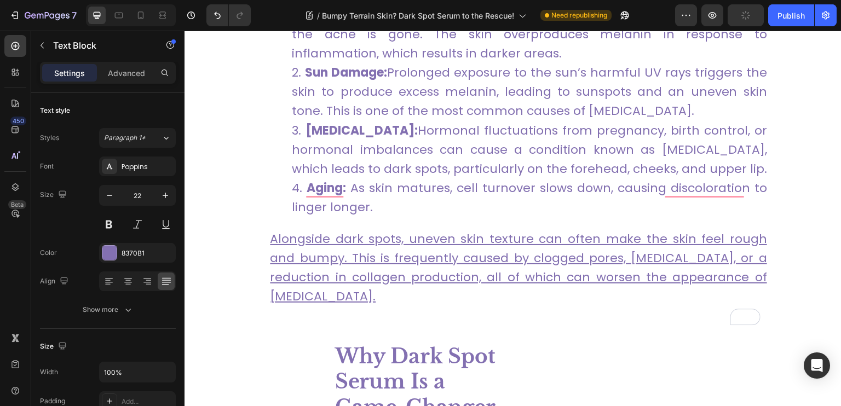
click at [408, 271] on u "Alongside dark spots, uneven skin texture can often make the skin feel rough an…" at bounding box center [518, 268] width 497 height 75
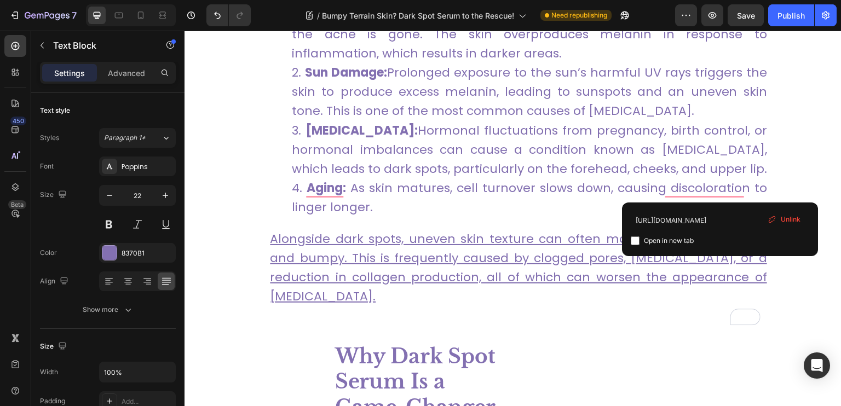
click at [719, 193] on link "As skin matures, cell turnover slows down, causing discoloration to linger long…" at bounding box center [529, 198] width 475 height 36
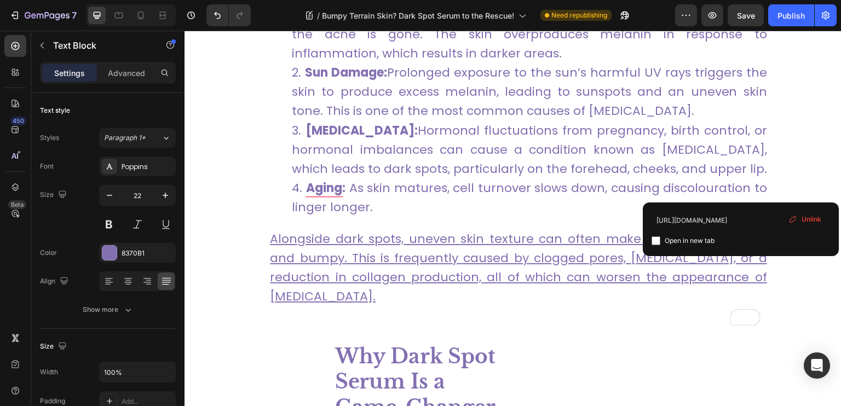
click at [802, 218] on span "Unlink" at bounding box center [812, 220] width 20 height 10
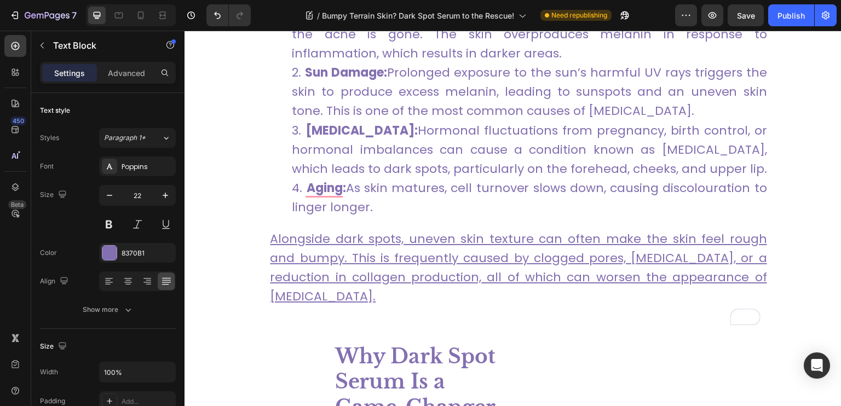
click at [398, 292] on p "Alongside dark spots, uneven skin texture can often make the skin feel rough an…" at bounding box center [518, 277] width 497 height 96
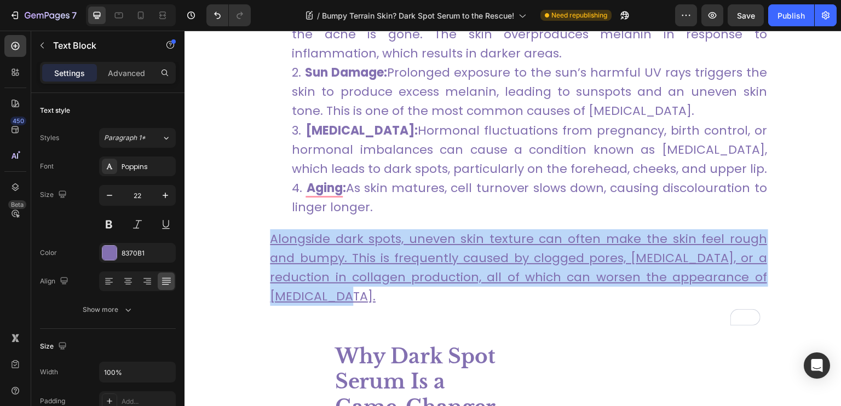
drag, startPoint x: 397, startPoint y: 294, endPoint x: 260, endPoint y: 241, distance: 147.3
click at [259, 240] on div "Dark spots , also known as [MEDICAL_DATA], develop due to various factors, each…" at bounding box center [507, 101] width 521 height 450
drag, startPoint x: 393, startPoint y: 295, endPoint x: 252, endPoint y: 239, distance: 150.9
click at [252, 239] on div "Dark spots , also known as [MEDICAL_DATA], develop due to various factors, each…" at bounding box center [507, 101] width 521 height 450
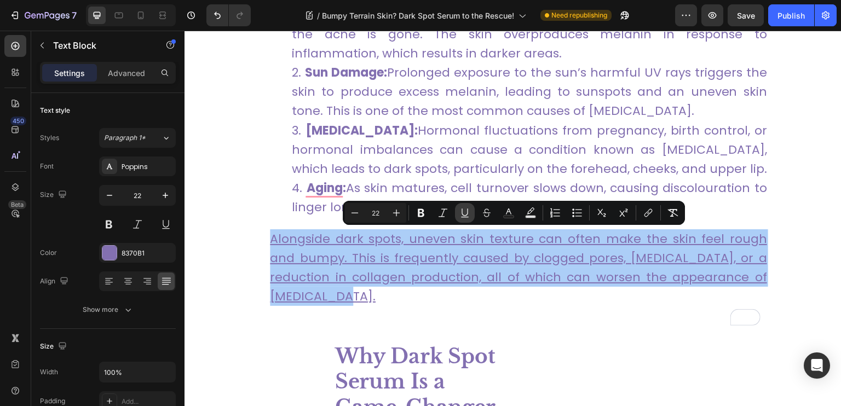
click at [464, 212] on icon "Editor contextual toolbar" at bounding box center [464, 213] width 11 height 11
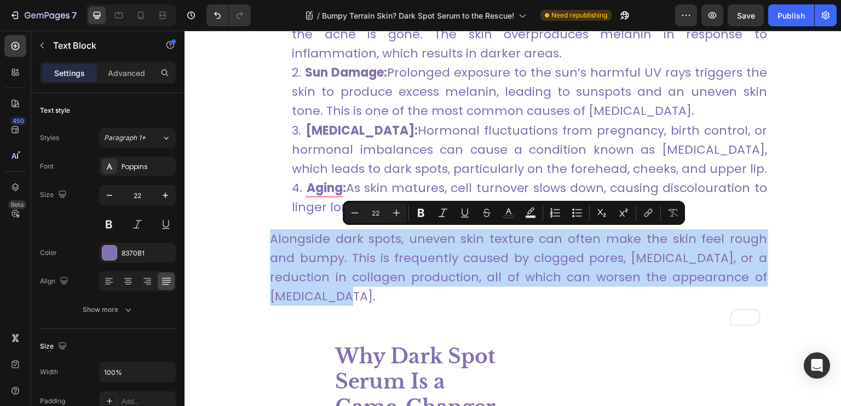
click at [412, 292] on p "Alongside dark spots, uneven skin texture can often make the skin feel rough an…" at bounding box center [518, 277] width 497 height 96
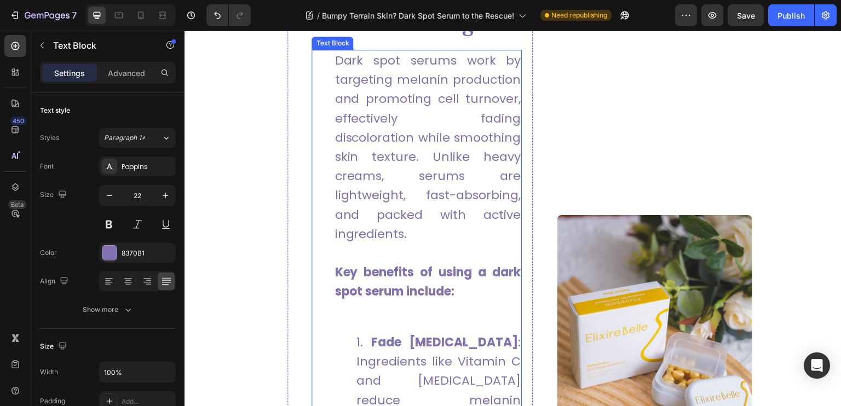
scroll to position [1530, 0]
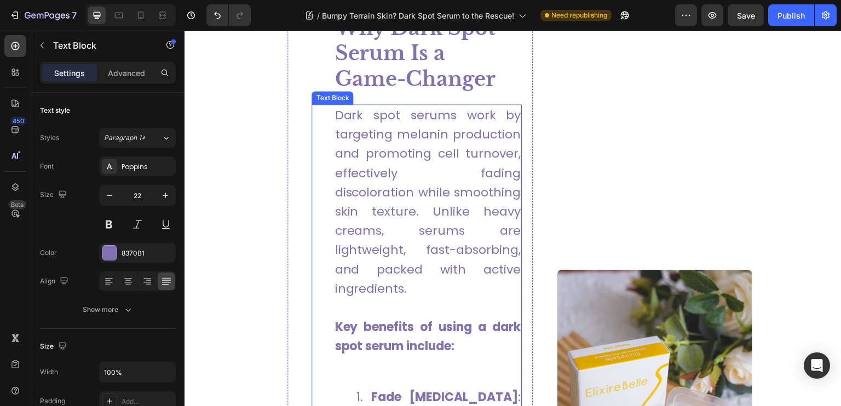
click at [407, 296] on p "Dark spot serums work by targeting melanin production and promoting cell turnov…" at bounding box center [428, 202] width 186 height 193
click at [409, 287] on p "Dark spot serums work by targeting melanin production and promoting cell turnov…" at bounding box center [428, 202] width 186 height 193
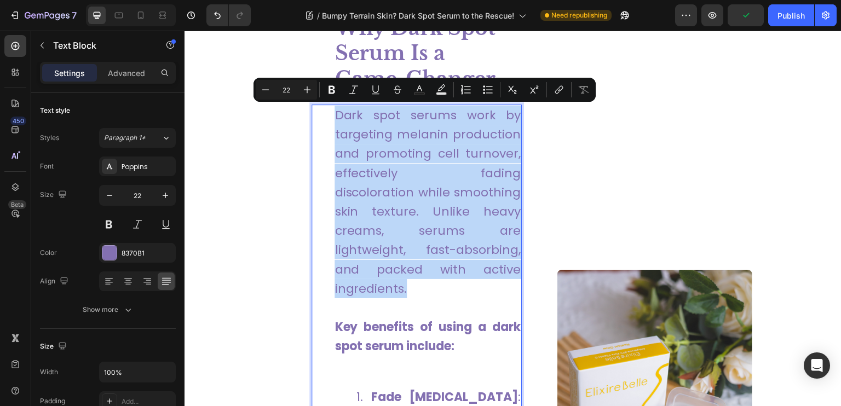
drag, startPoint x: 409, startPoint y: 287, endPoint x: 331, endPoint y: 120, distance: 184.2
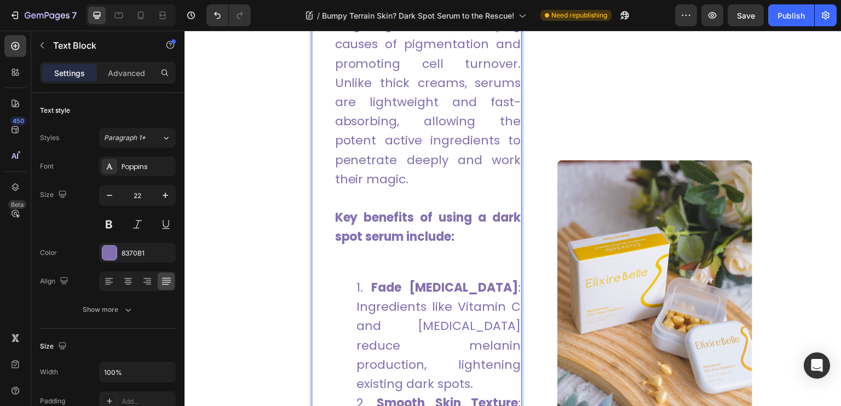
scroll to position [1695, 0]
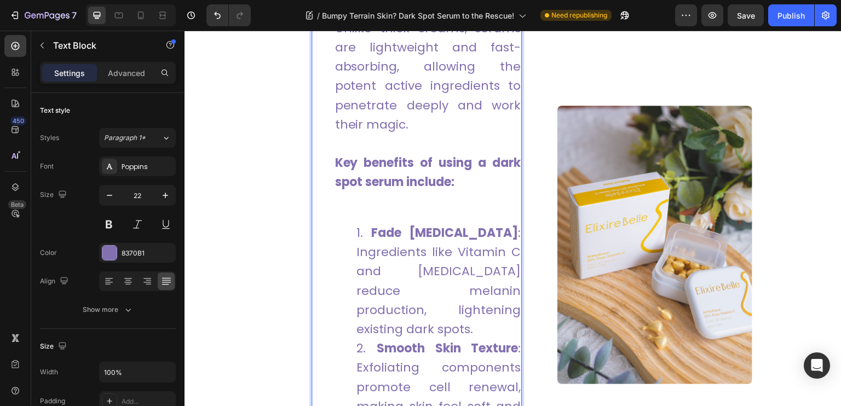
click at [398, 339] on li "Fade [MEDICAL_DATA] : Ingredients like Vitamin C and [MEDICAL_DATA] reduce mela…" at bounding box center [438, 281] width 164 height 116
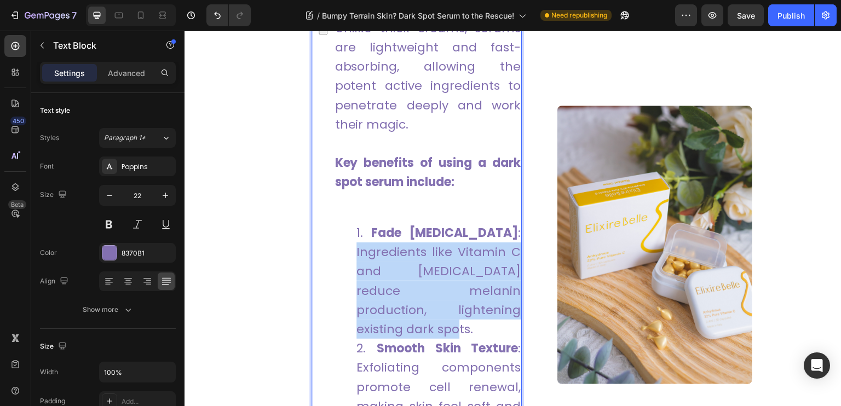
drag, startPoint x: 393, startPoint y: 345, endPoint x: 355, endPoint y: 274, distance: 80.3
click at [356, 274] on li "Fade [MEDICAL_DATA] : Ingredients like Vitamin C and [MEDICAL_DATA] reduce mela…" at bounding box center [438, 281] width 164 height 116
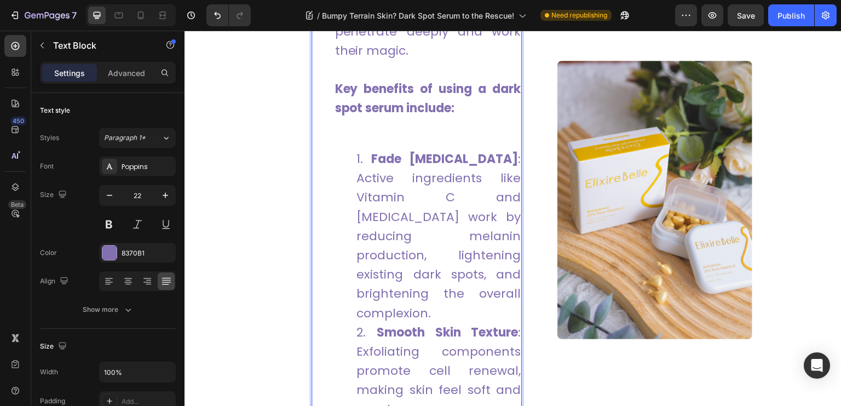
scroll to position [1823, 0]
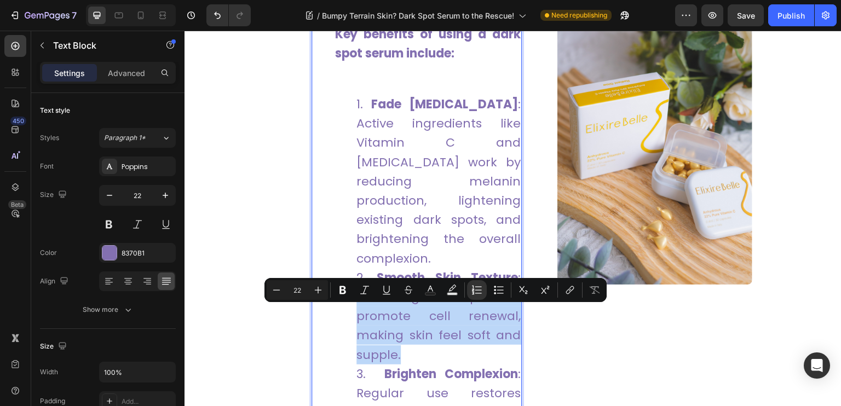
drag, startPoint x: 404, startPoint y: 371, endPoint x: 355, endPoint y: 317, distance: 72.9
click at [356, 317] on li "Smooth Skin Texture : Exfoliating components promote cell renewal, making skin …" at bounding box center [438, 316] width 164 height 96
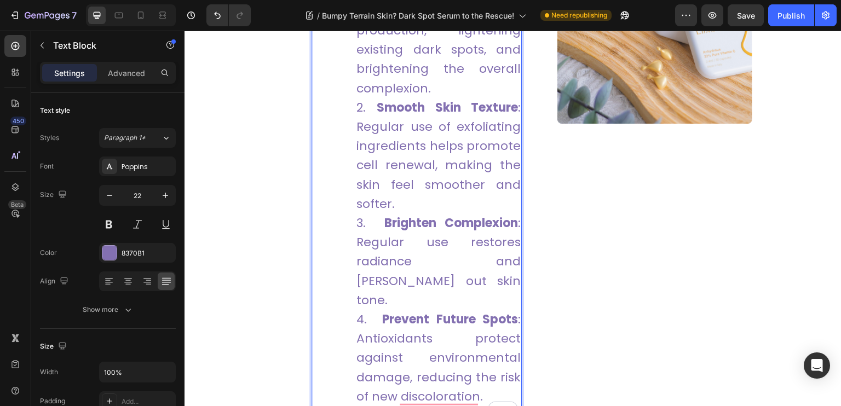
scroll to position [2048, 0]
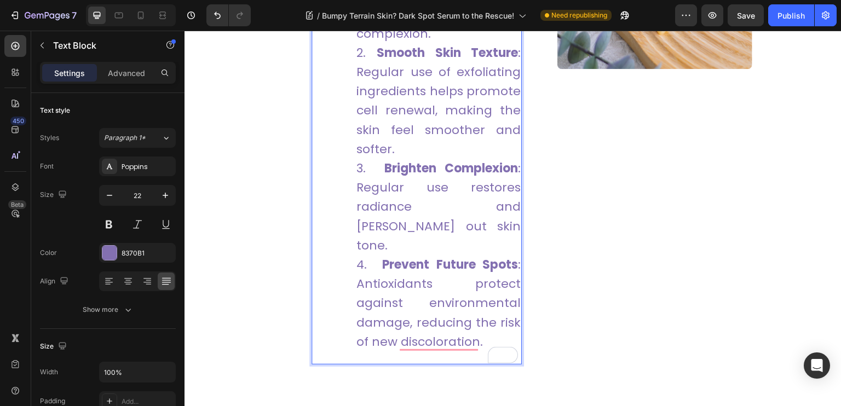
click at [410, 239] on li "Brighten Complexion : Regular use restores radiance and [PERSON_NAME] out skin …" at bounding box center [438, 207] width 164 height 96
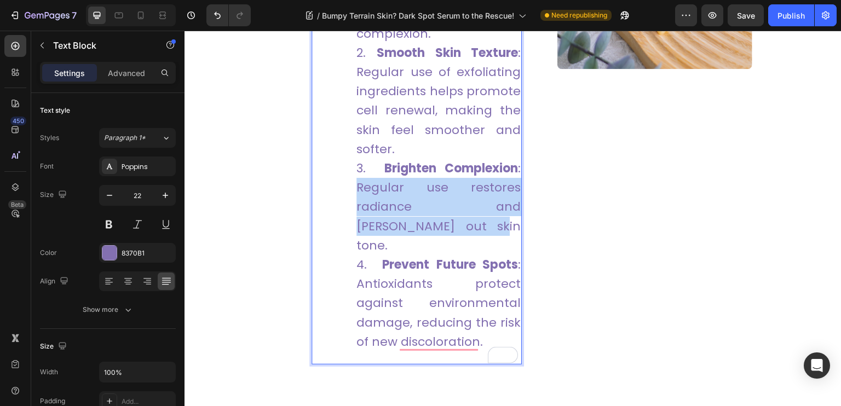
drag, startPoint x: 416, startPoint y: 245, endPoint x: 355, endPoint y: 209, distance: 71.0
click at [356, 209] on li "Brighten Complexion : Regular use restores radiance and [PERSON_NAME] out skin …" at bounding box center [438, 207] width 164 height 96
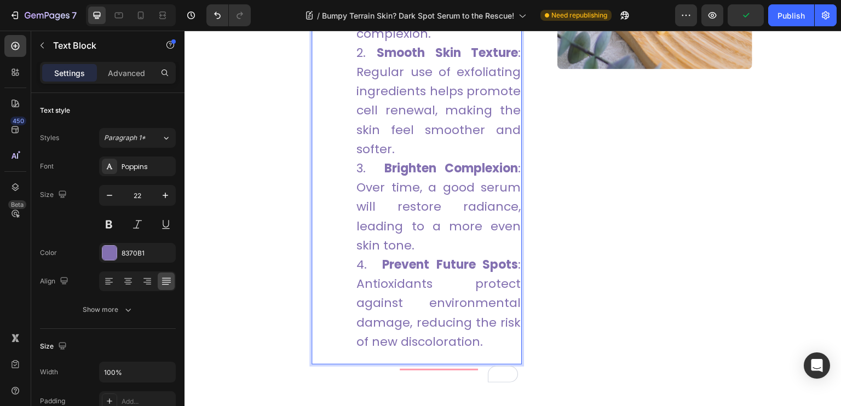
click at [485, 352] on li "Prevent Future Spots : Antioxidants protect against environmental damage, reduc…" at bounding box center [438, 303] width 164 height 96
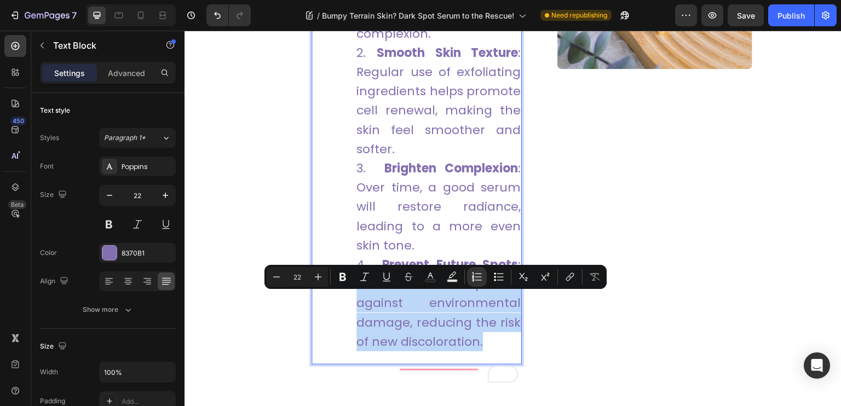
drag, startPoint x: 485, startPoint y: 358, endPoint x: 355, endPoint y: 300, distance: 141.4
click at [356, 300] on li "Prevent Future Spots : Antioxidants protect against environmental damage, reduc…" at bounding box center [438, 303] width 164 height 96
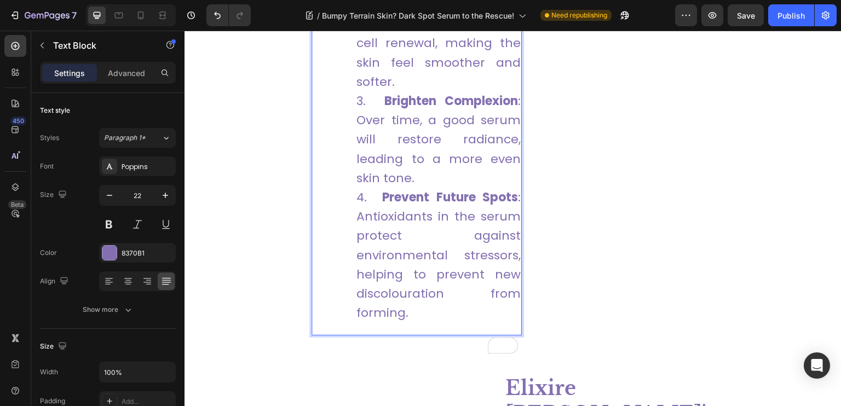
scroll to position [2170, 0]
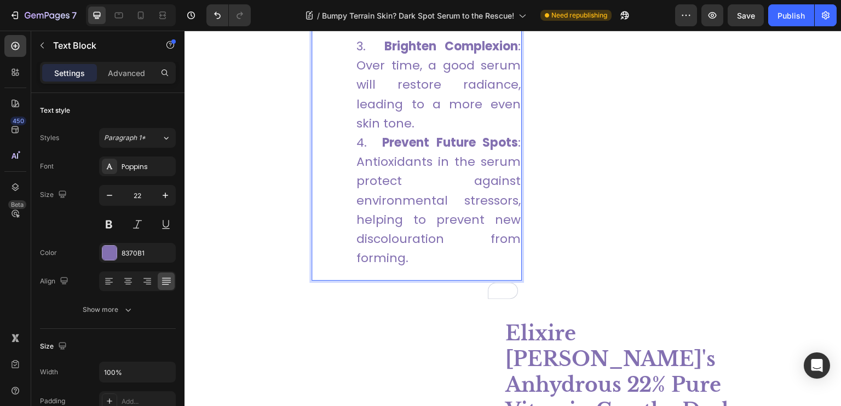
click at [445, 267] on li "Prevent Future Spots : Antioxidants in the serum protect against environmental …" at bounding box center [438, 200] width 164 height 135
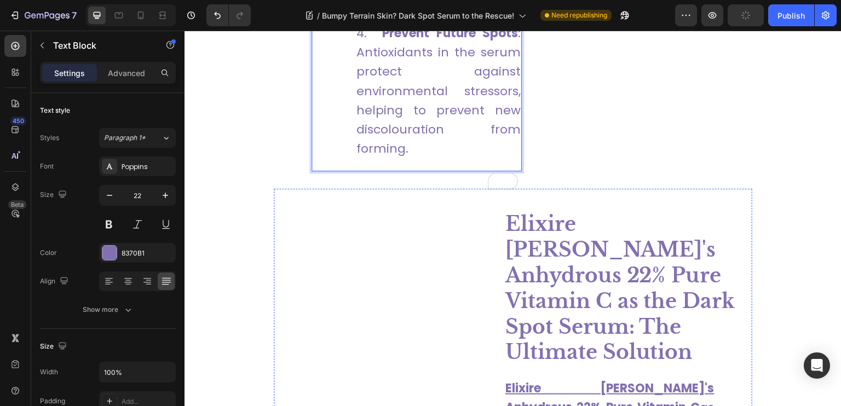
scroll to position [2225, 0]
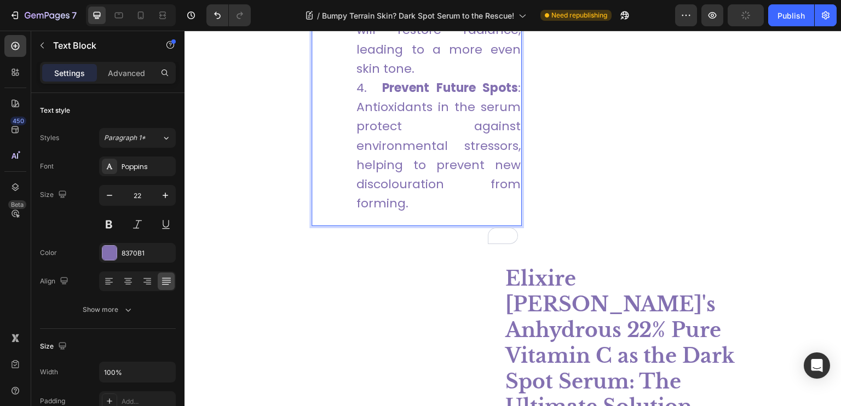
click at [416, 213] on li "Prevent Future Spots : Antioxidants in the serum protect against environmental …" at bounding box center [438, 145] width 164 height 135
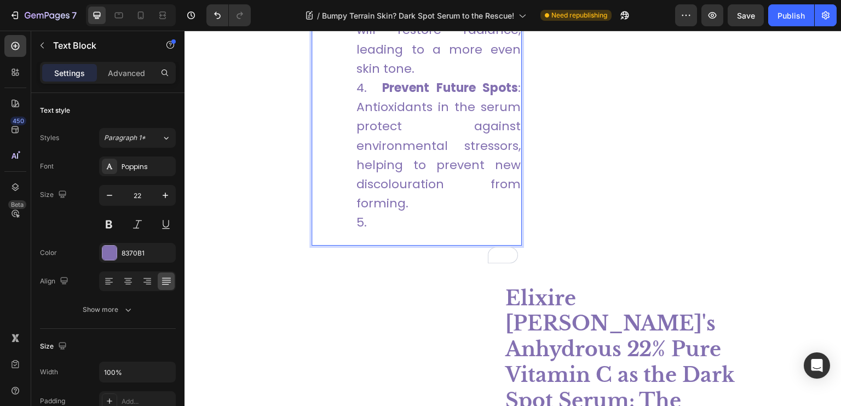
click at [379, 232] on li "Rich Text Editor. Editing area: main" at bounding box center [438, 222] width 164 height 19
click at [375, 232] on li "Rich Text Editor. Editing area: main" at bounding box center [438, 222] width 164 height 19
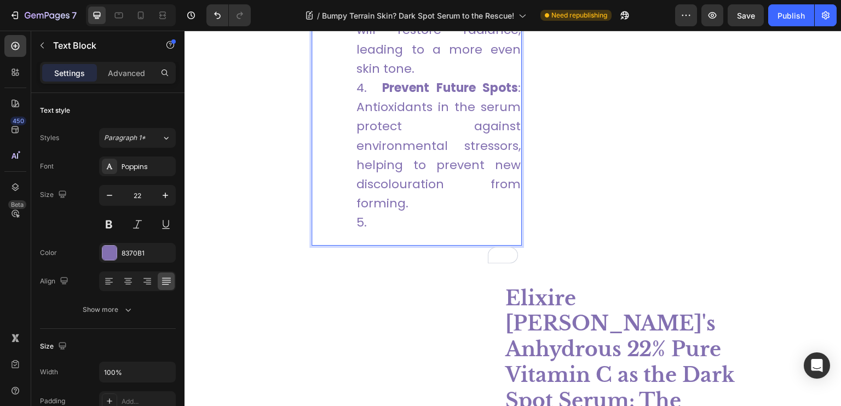
click at [358, 232] on li "Rich Text Editor. Editing area: main" at bounding box center [438, 222] width 164 height 19
click at [365, 232] on li "s" at bounding box center [438, 222] width 164 height 19
click at [366, 232] on li "s" at bounding box center [438, 222] width 164 height 19
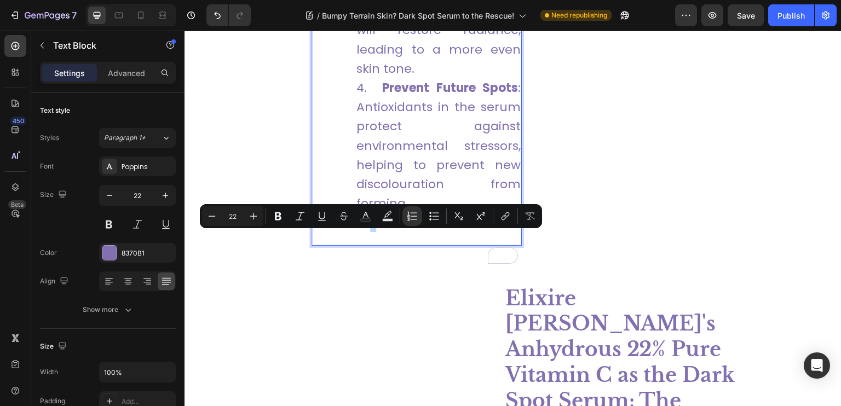
click at [366, 232] on li "s" at bounding box center [438, 222] width 164 height 19
click at [406, 214] on button "Numbered List" at bounding box center [412, 216] width 20 height 20
click at [351, 244] on p "s" at bounding box center [428, 234] width 186 height 19
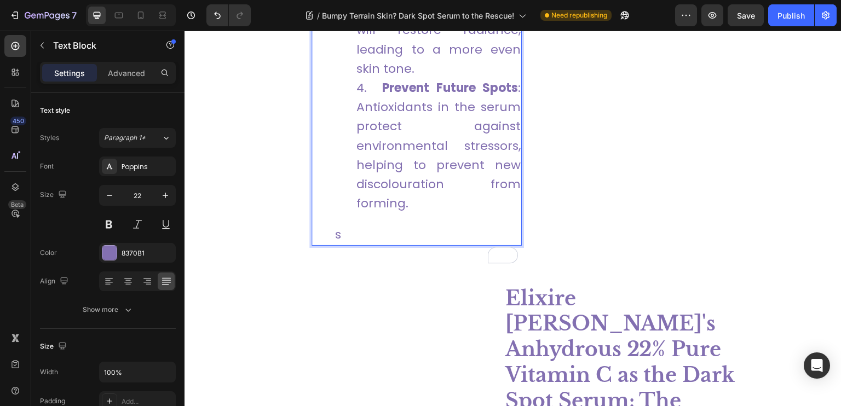
click at [344, 244] on p "s" at bounding box center [428, 234] width 186 height 19
click at [343, 244] on p "s" at bounding box center [428, 234] width 186 height 19
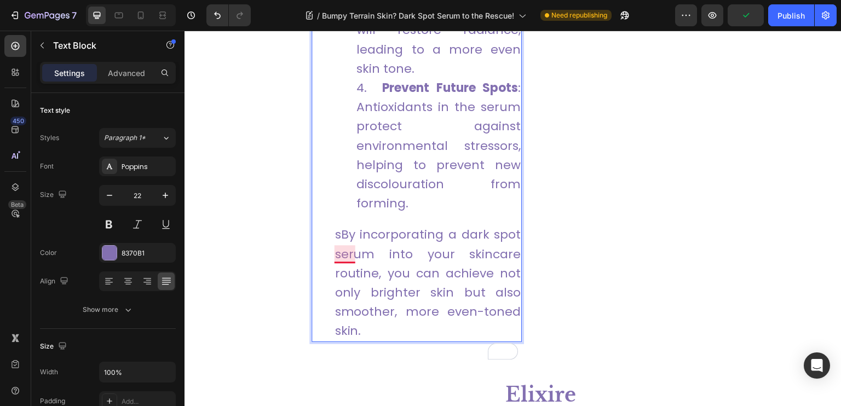
click at [342, 250] on p "sBy incorporating a dark spot serum into your skincare routine, you can achieve…" at bounding box center [428, 283] width 186 height 116
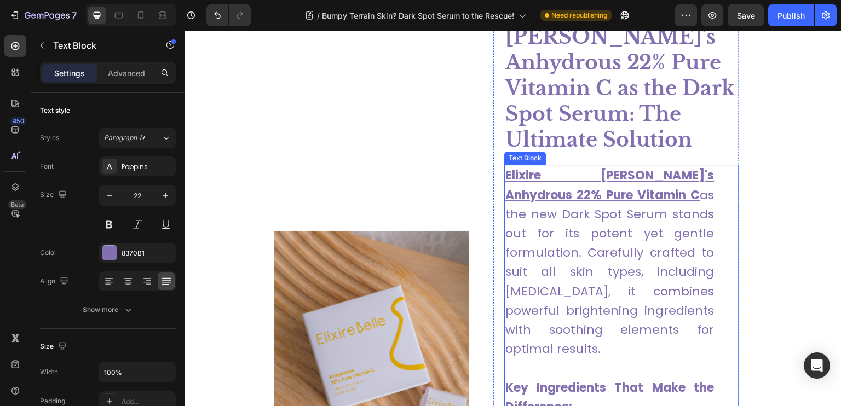
scroll to position [2663, 0]
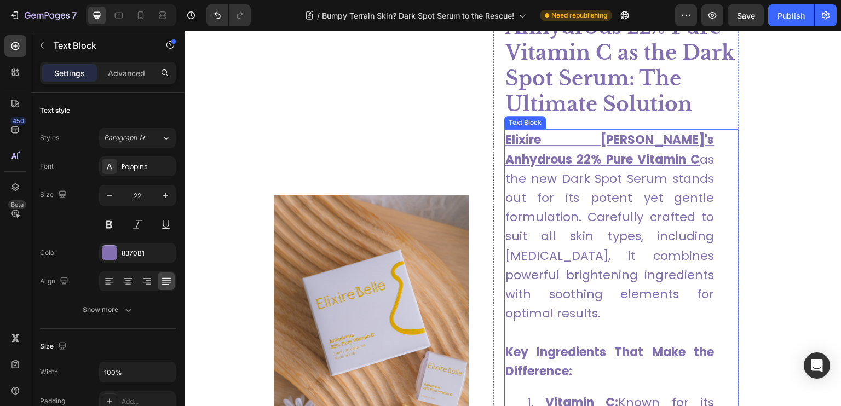
click at [604, 255] on p "Elixire [PERSON_NAME]'s Anhydrous 22% Pure Vitamin C as the new Dark Spot Serum…" at bounding box center [609, 236] width 209 height 212
click at [659, 270] on p "Elixire [PERSON_NAME]'s Anhydrous 22% Pure Vitamin C as the new Dark Spot Serum…" at bounding box center [609, 236] width 209 height 212
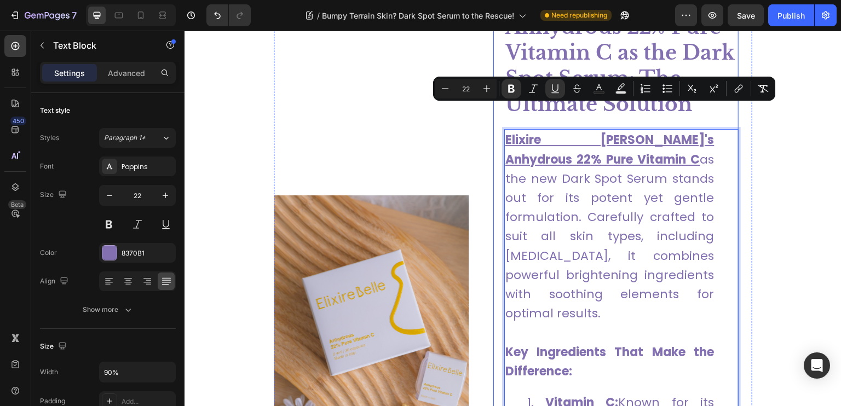
drag, startPoint x: 674, startPoint y: 272, endPoint x: 492, endPoint y: 119, distance: 238.2
click at [493, 119] on div "Elixire [PERSON_NAME]'s Anhydrous 22% Pure Vitamin C as the Dark Spot Serum: Th…" at bounding box center [616, 337] width 246 height 793
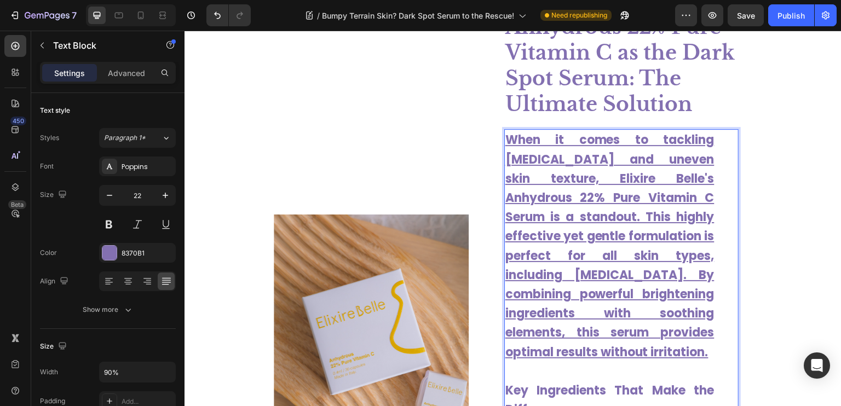
click at [678, 307] on u "When it comes to tackling [MEDICAL_DATA] and uneven skin texture, Elixire Belle…" at bounding box center [609, 245] width 209 height 229
click at [676, 306] on u "When it comes to tackling [MEDICAL_DATA] and uneven skin texture, Elixire Belle…" at bounding box center [609, 245] width 209 height 229
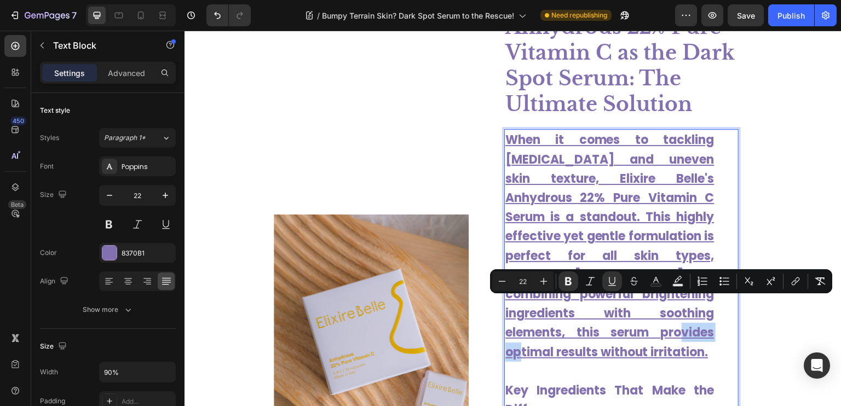
click at [676, 306] on u "When it comes to tackling [MEDICAL_DATA] and uneven skin texture, Elixire Belle…" at bounding box center [609, 245] width 209 height 229
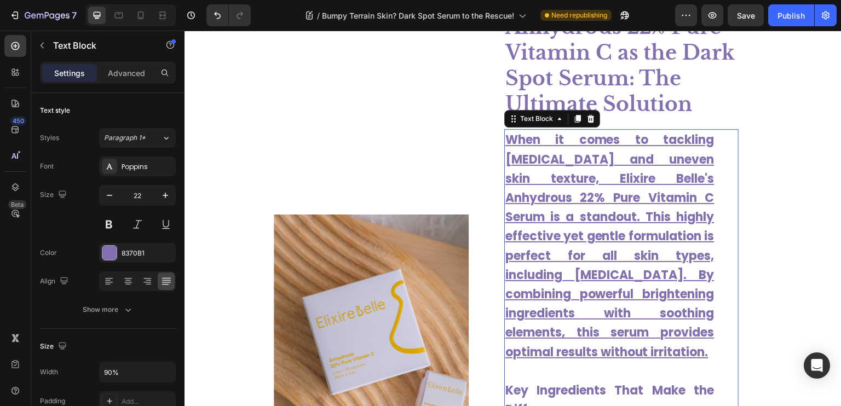
drag, startPoint x: 715, startPoint y: 327, endPoint x: 692, endPoint y: 308, distance: 29.6
drag, startPoint x: 709, startPoint y: 327, endPoint x: 696, endPoint y: 321, distance: 14.2
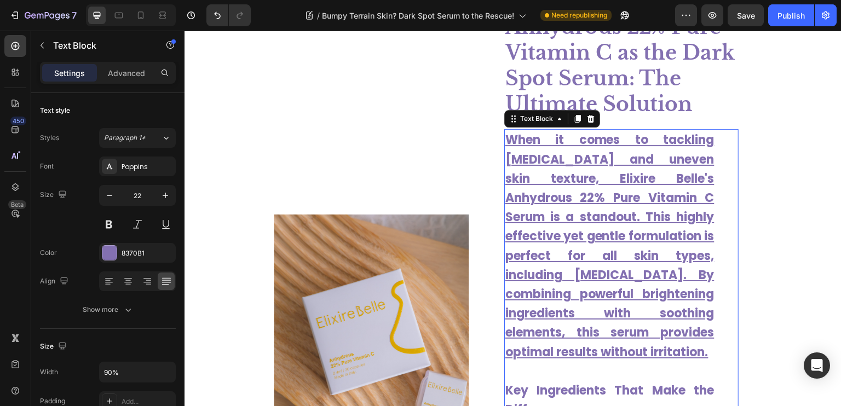
click at [696, 321] on u "When it comes to tackling [MEDICAL_DATA] and uneven skin texture, Elixire Belle…" at bounding box center [609, 245] width 209 height 229
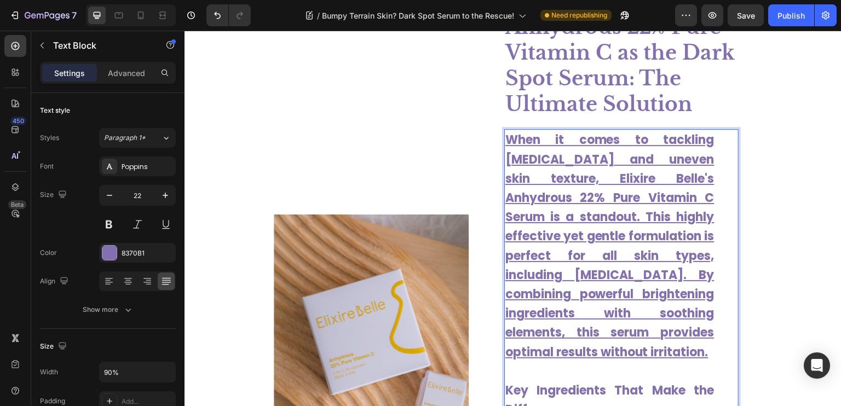
click at [696, 321] on u "When it comes to tackling [MEDICAL_DATA] and uneven skin texture, Elixire Belle…" at bounding box center [609, 245] width 209 height 229
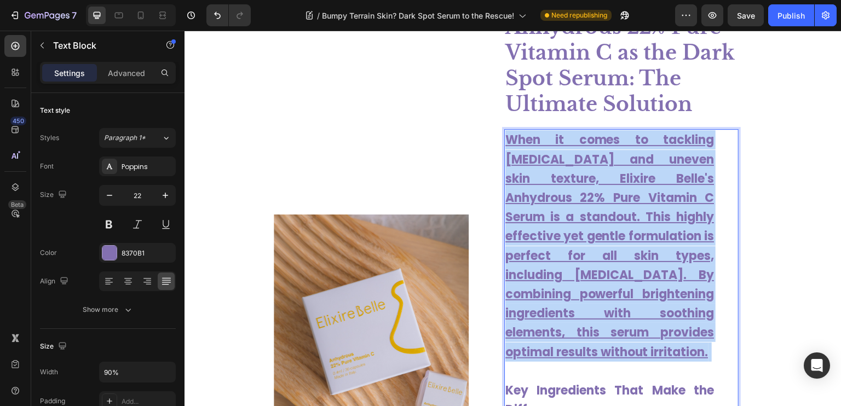
click at [696, 321] on u "When it comes to tackling [MEDICAL_DATA] and uneven skin texture, Elixire Belle…" at bounding box center [609, 245] width 209 height 229
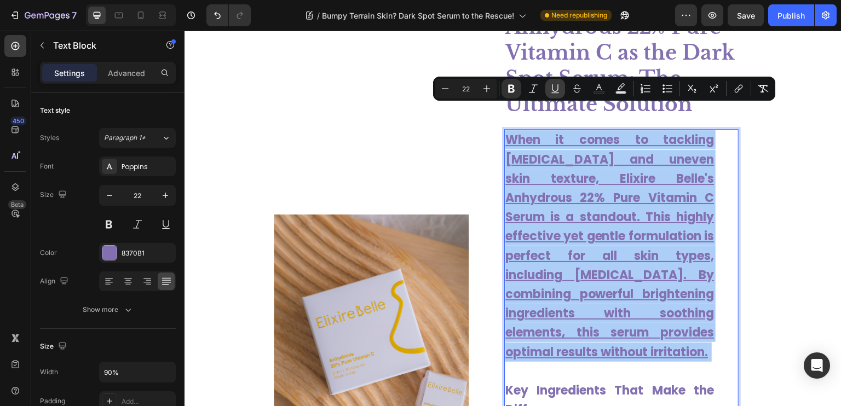
click at [554, 85] on icon "Editor contextual toolbar" at bounding box center [555, 88] width 11 height 11
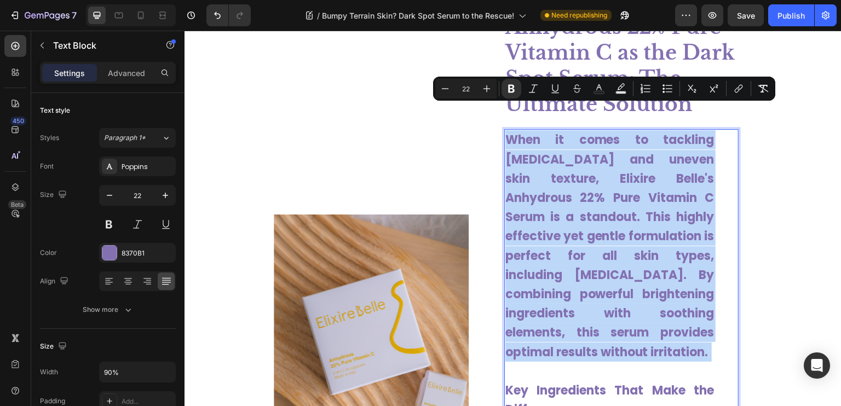
click at [585, 163] on p "When it comes to tackling [MEDICAL_DATA] and uneven skin texture, Elixire Belle…" at bounding box center [609, 255] width 209 height 251
click at [584, 182] on strong "When it comes to tackling [MEDICAL_DATA] and uneven skin texture, Elixire Belle…" at bounding box center [609, 245] width 209 height 229
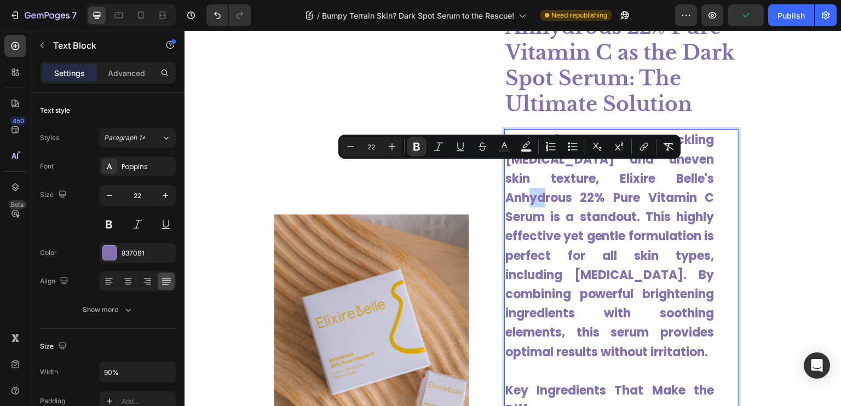
drag, startPoint x: 503, startPoint y: 170, endPoint x: 520, endPoint y: 181, distance: 21.0
click at [520, 181] on p "When it comes to tackling [MEDICAL_DATA] and uneven skin texture, Elixire Belle…" at bounding box center [609, 255] width 209 height 251
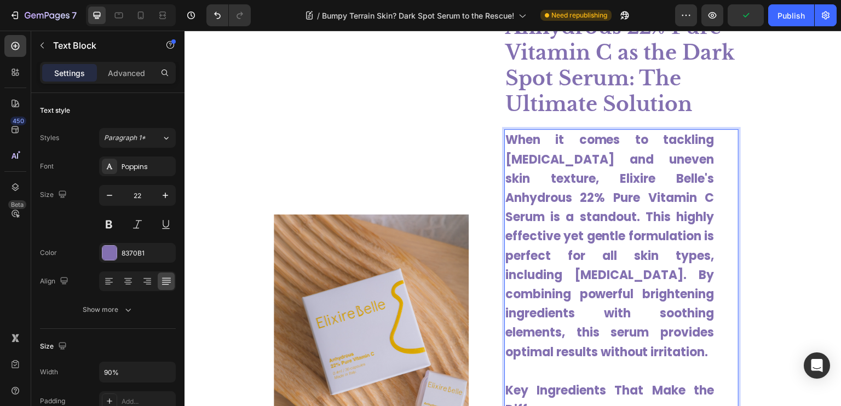
click at [601, 235] on strong "When it comes to tackling [MEDICAL_DATA] and uneven skin texture, Elixire Belle…" at bounding box center [609, 245] width 209 height 229
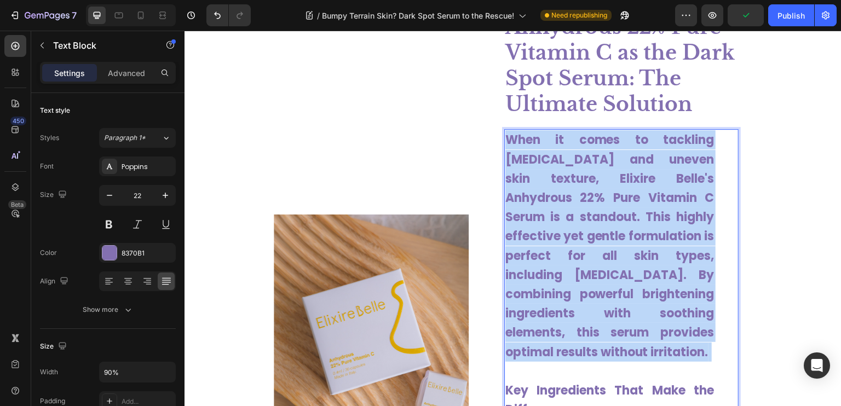
click at [601, 235] on strong "When it comes to tackling [MEDICAL_DATA] and uneven skin texture, Elixire Belle…" at bounding box center [609, 245] width 209 height 229
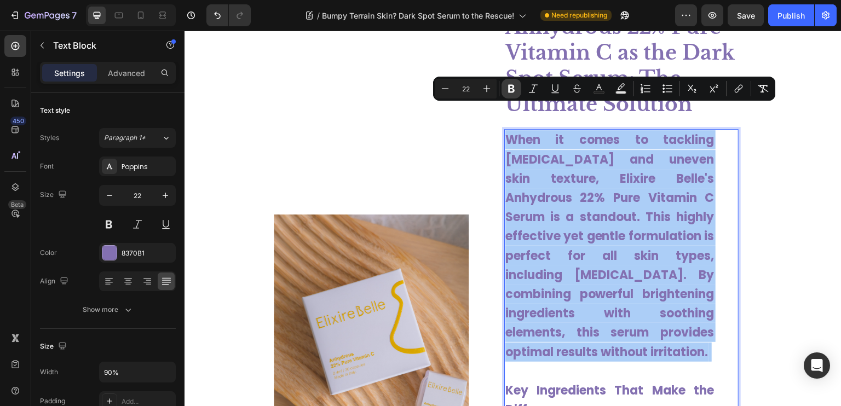
click at [513, 83] on icon "Editor contextual toolbar" at bounding box center [511, 88] width 11 height 11
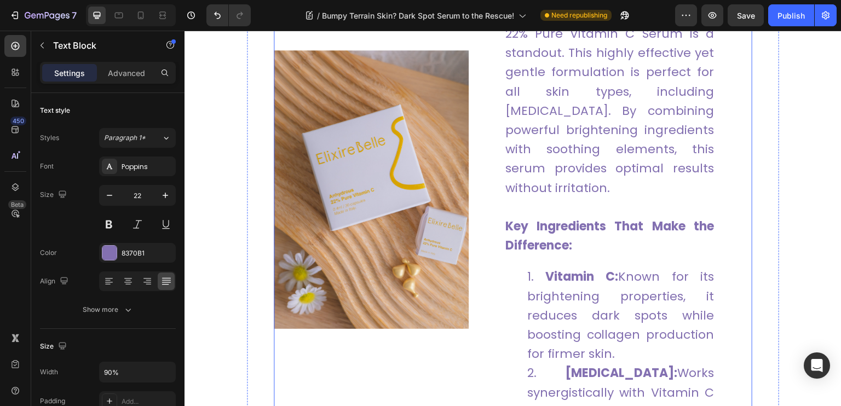
scroll to position [2718, 0]
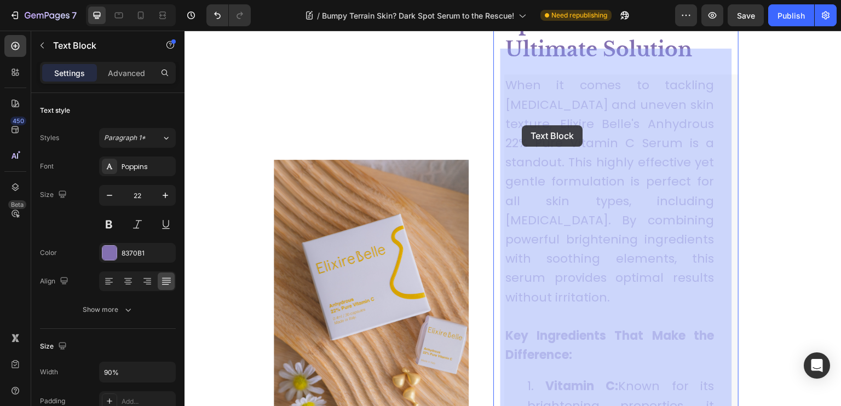
drag, startPoint x: 502, startPoint y: 119, endPoint x: 522, endPoint y: 125, distance: 21.3
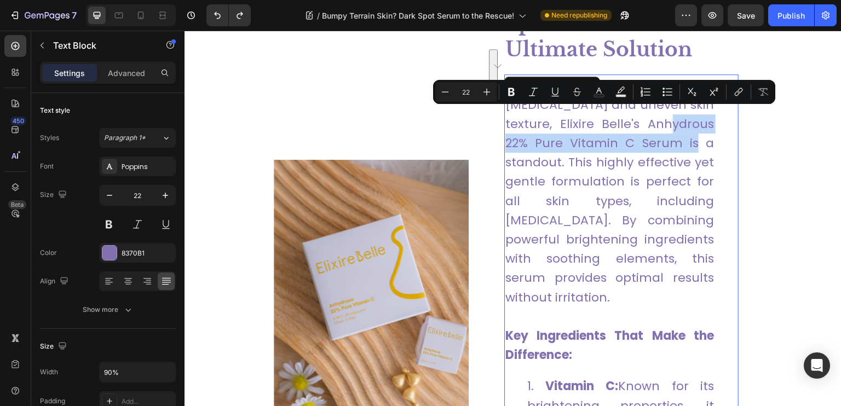
drag, startPoint x: 505, startPoint y: 118, endPoint x: 539, endPoint y: 135, distance: 38.4
click at [539, 135] on p "When it comes to tackling [MEDICAL_DATA] and uneven skin texture, Elixire Belle…" at bounding box center [609, 201] width 209 height 251
click at [740, 92] on icon "Editor contextual toolbar" at bounding box center [738, 92] width 11 height 11
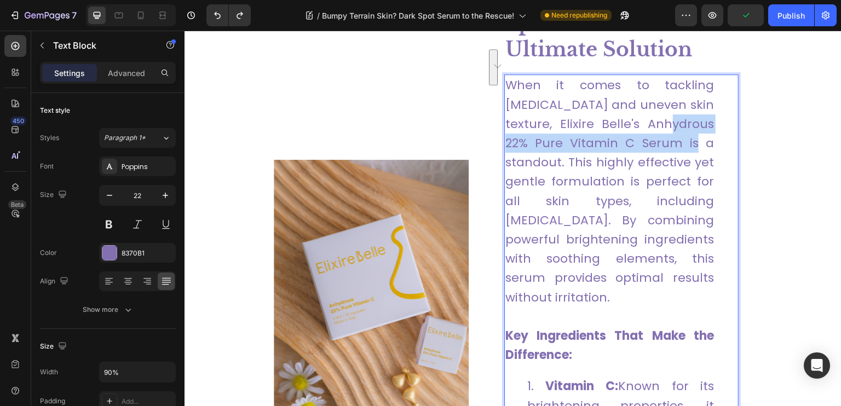
click at [538, 133] on p "When it comes to tackling [MEDICAL_DATA] and uneven skin texture, Elixire Belle…" at bounding box center [609, 201] width 209 height 251
drag, startPoint x: 540, startPoint y: 137, endPoint x: 503, endPoint y: 116, distance: 43.7
click at [505, 116] on p "When it comes to tackling [MEDICAL_DATA] and uneven skin texture, Elixire Belle…" at bounding box center [609, 201] width 209 height 251
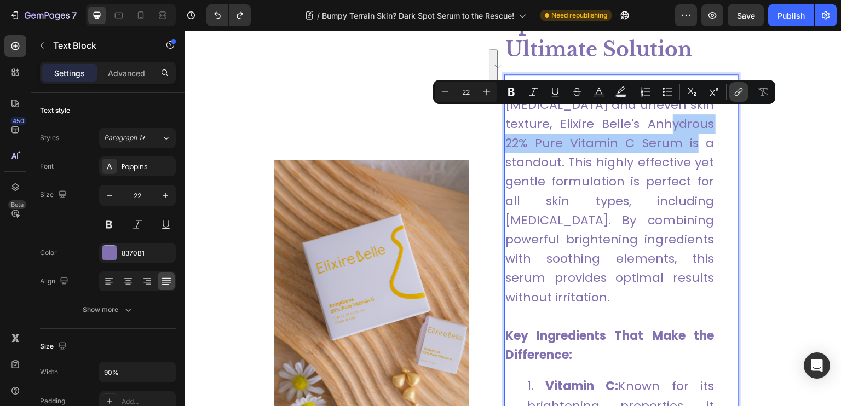
click at [741, 94] on icon "Editor contextual toolbar" at bounding box center [738, 92] width 11 height 11
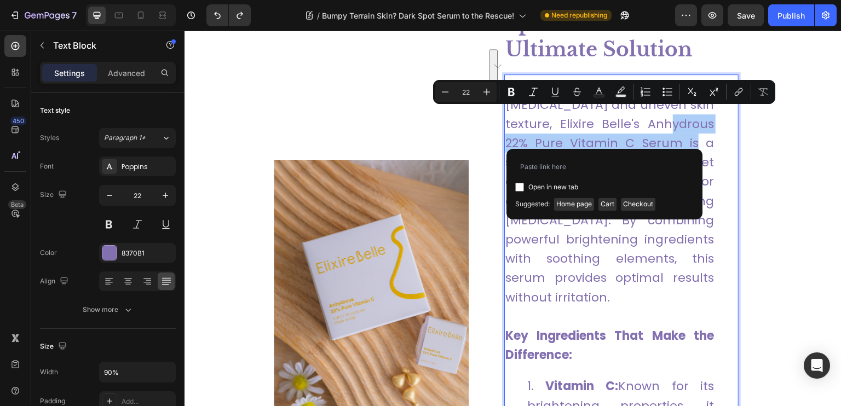
type input "[URL][DOMAIN_NAME]"
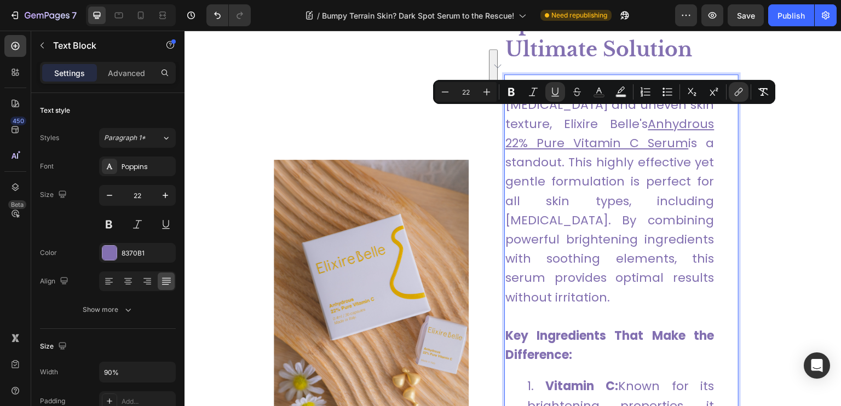
click at [624, 177] on p "When it comes to tackling [MEDICAL_DATA] and uneven skin texture, Elixire Belle…" at bounding box center [609, 201] width 209 height 251
